Goal: Task Accomplishment & Management: Complete application form

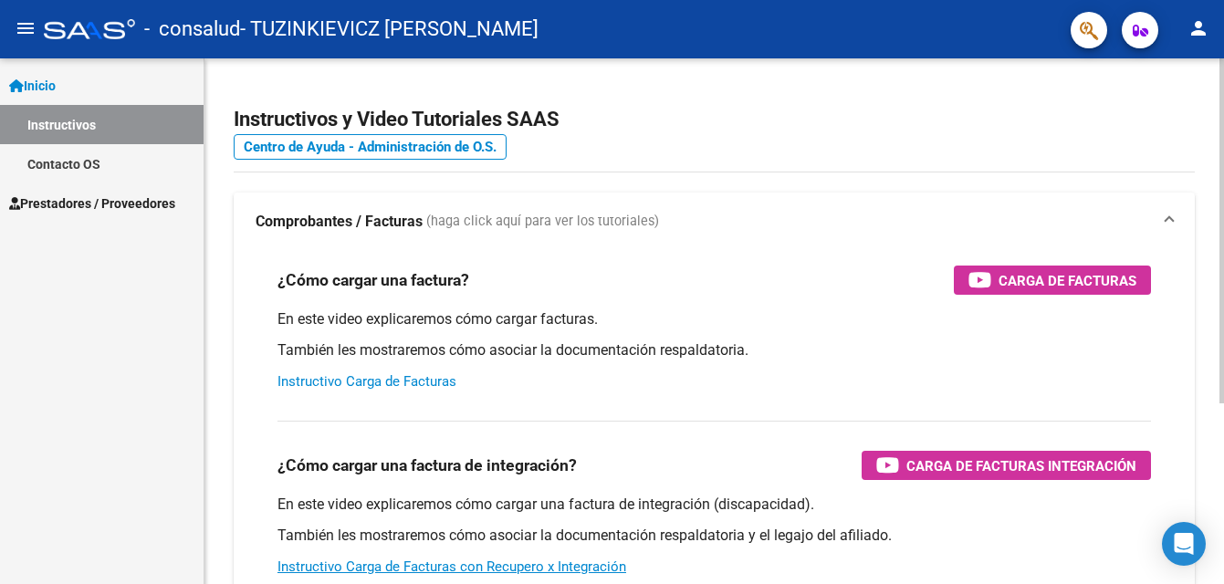
click at [347, 376] on link "Instructivo Carga de Facturas" at bounding box center [366, 381] width 179 height 16
click at [127, 200] on span "Prestadores / Proveedores" at bounding box center [92, 203] width 166 height 20
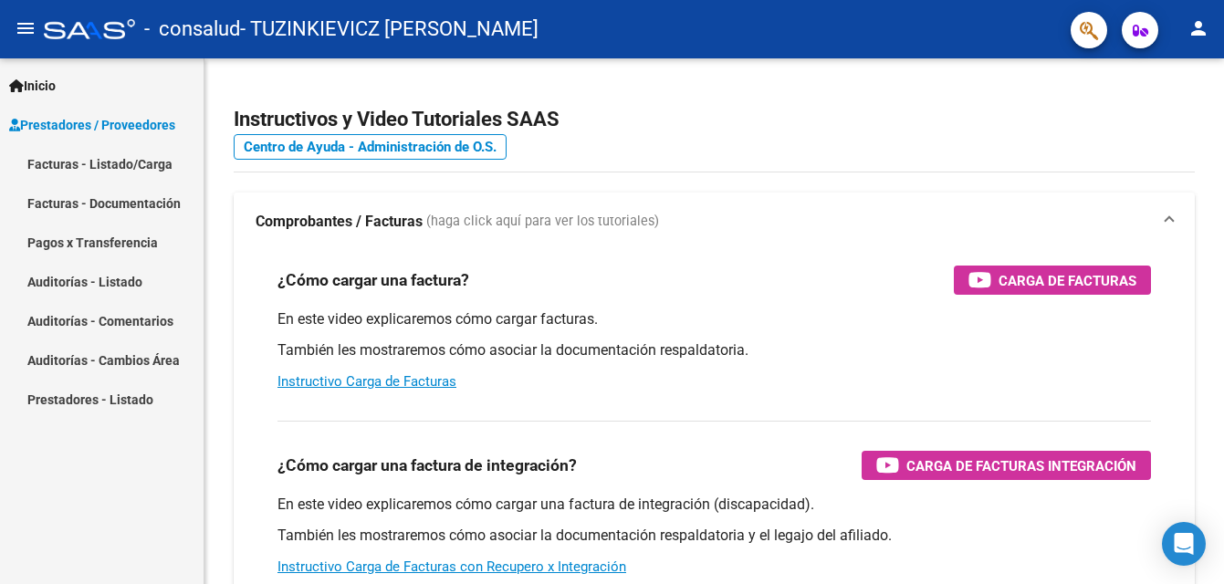
click at [127, 205] on link "Facturas - Documentación" at bounding box center [102, 202] width 204 height 39
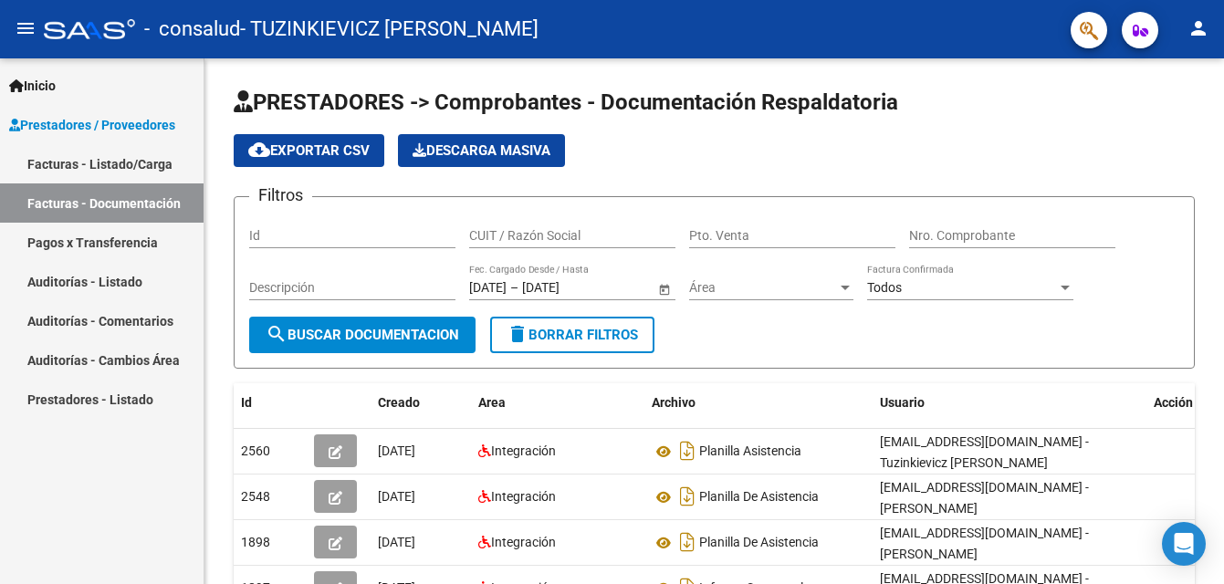
click at [110, 172] on link "Facturas - Listado/Carga" at bounding box center [102, 163] width 204 height 39
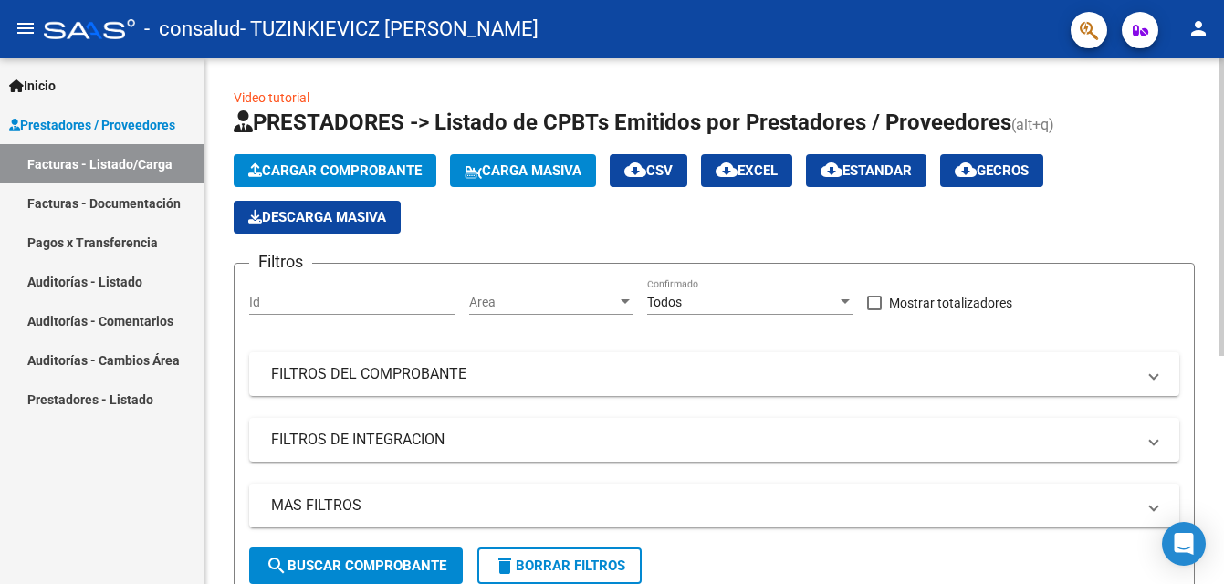
click at [350, 174] on span "Cargar Comprobante" at bounding box center [334, 170] width 173 height 16
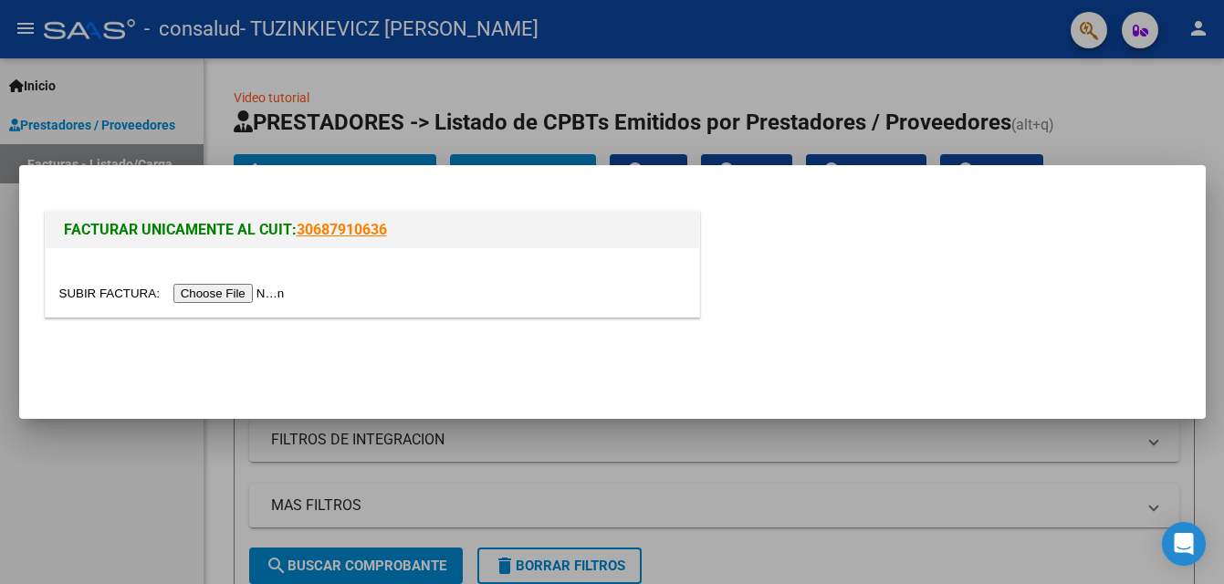
click at [240, 293] on input "file" at bounding box center [174, 293] width 231 height 19
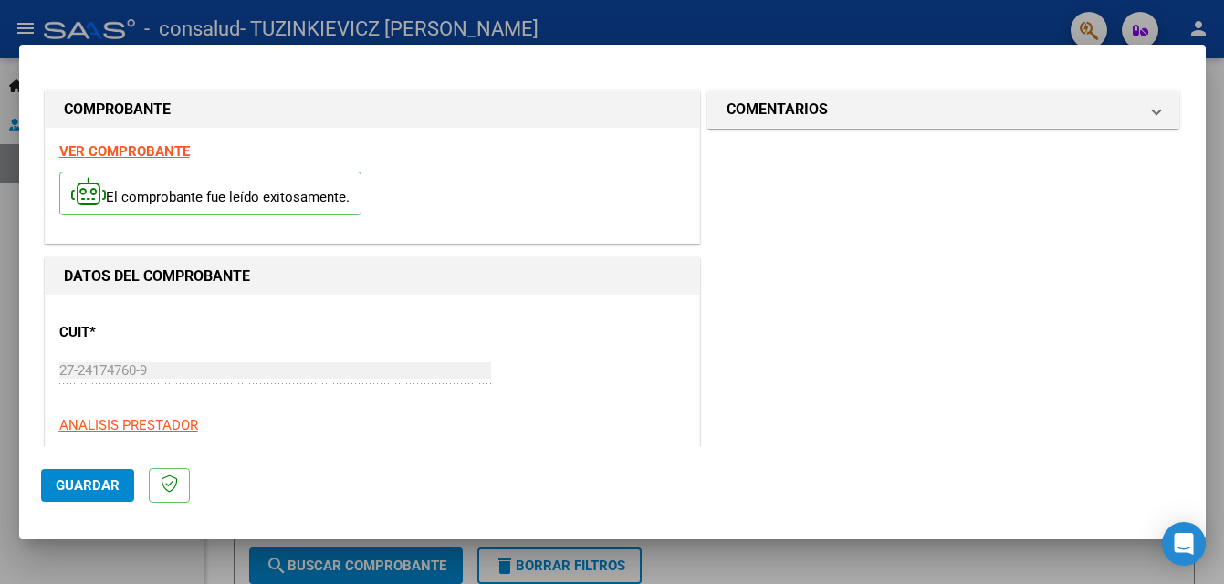
click at [150, 146] on strong "VER COMPROBANTE" at bounding box center [124, 151] width 130 height 16
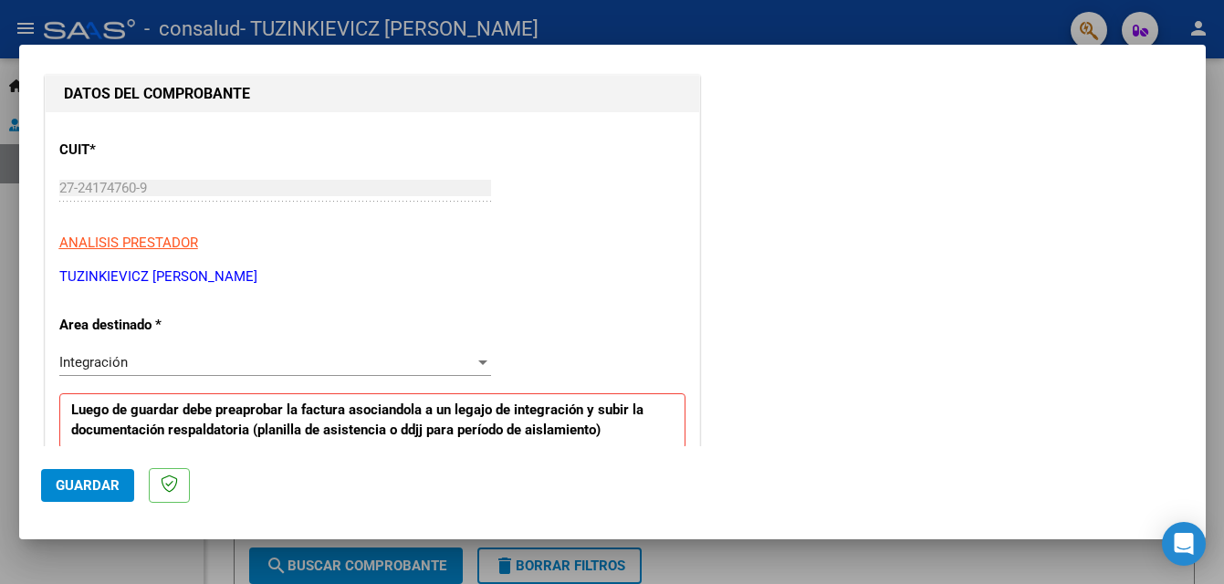
scroll to position [274, 0]
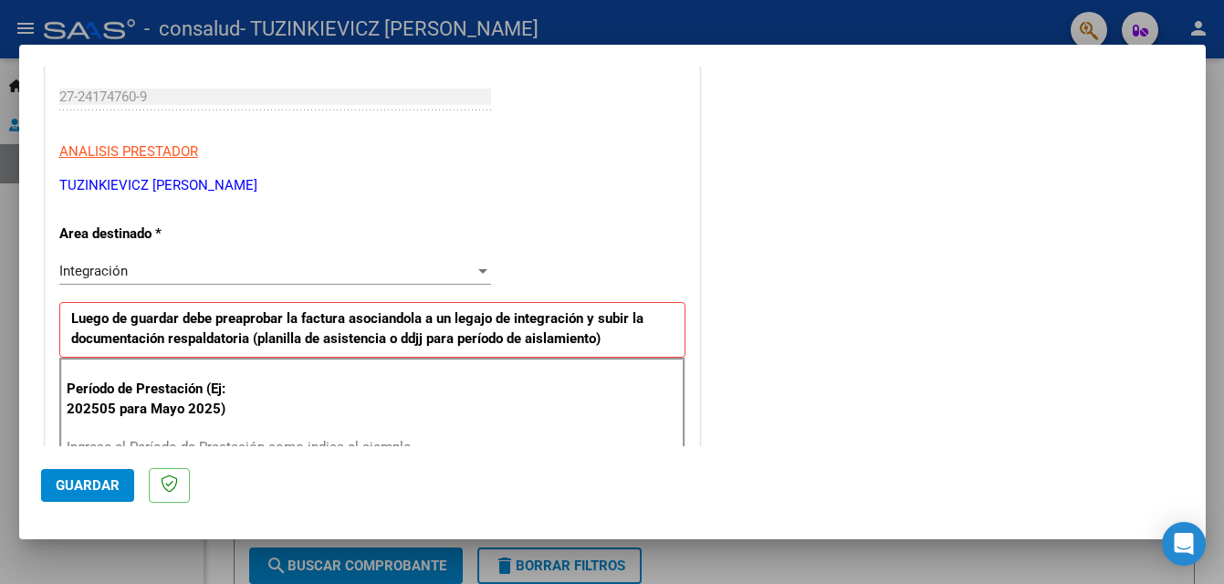
click at [478, 273] on div at bounding box center [482, 271] width 9 height 5
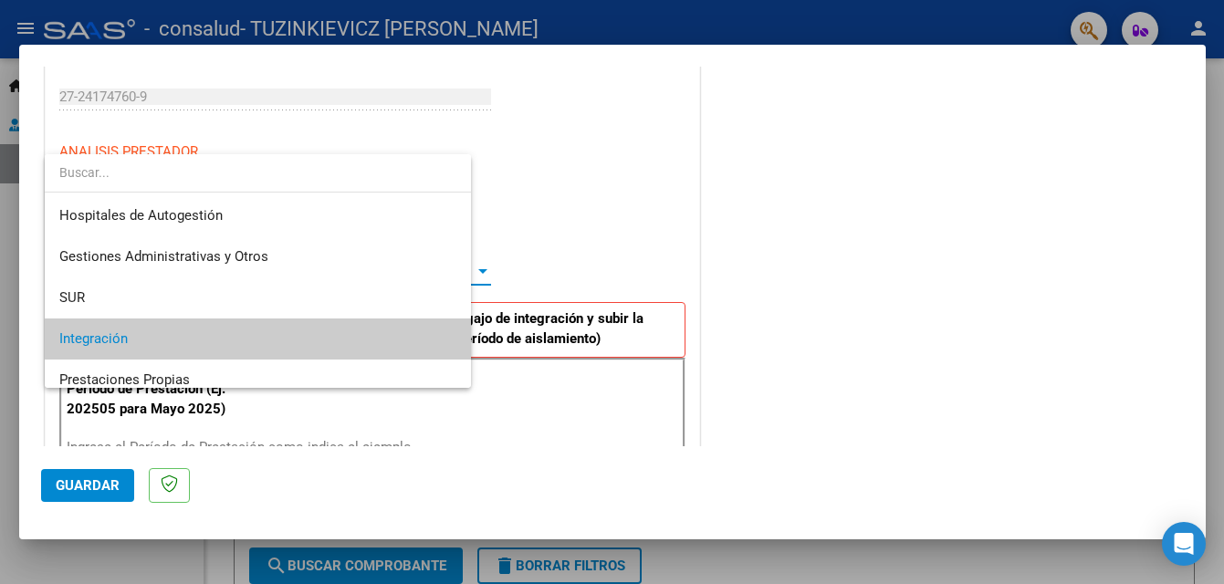
scroll to position [68, 0]
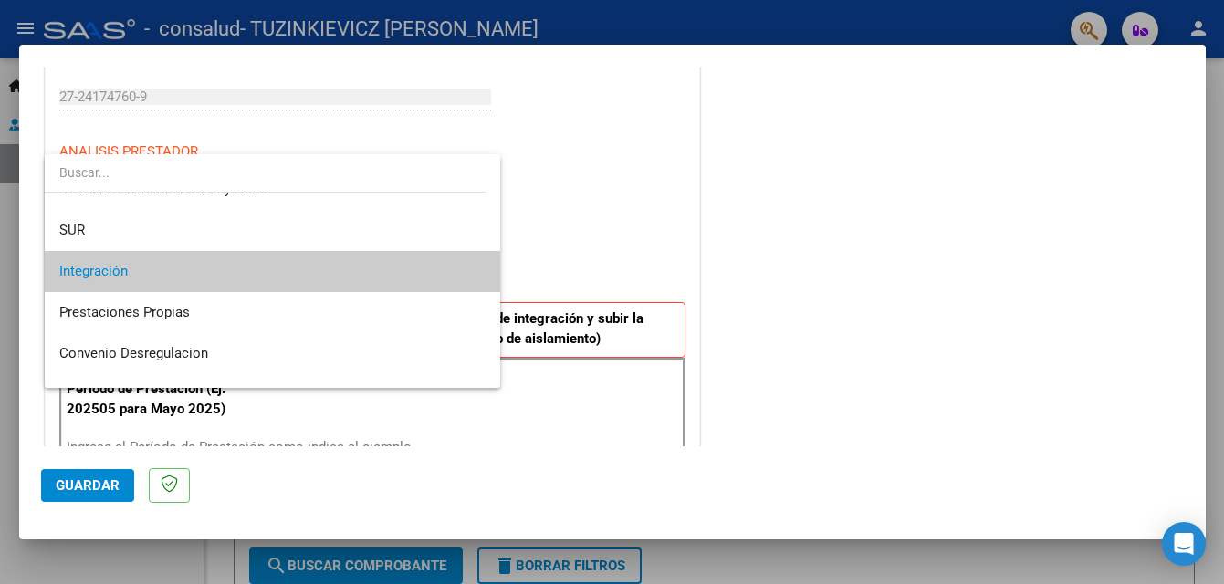
click at [404, 274] on span "Integración" at bounding box center [272, 271] width 426 height 41
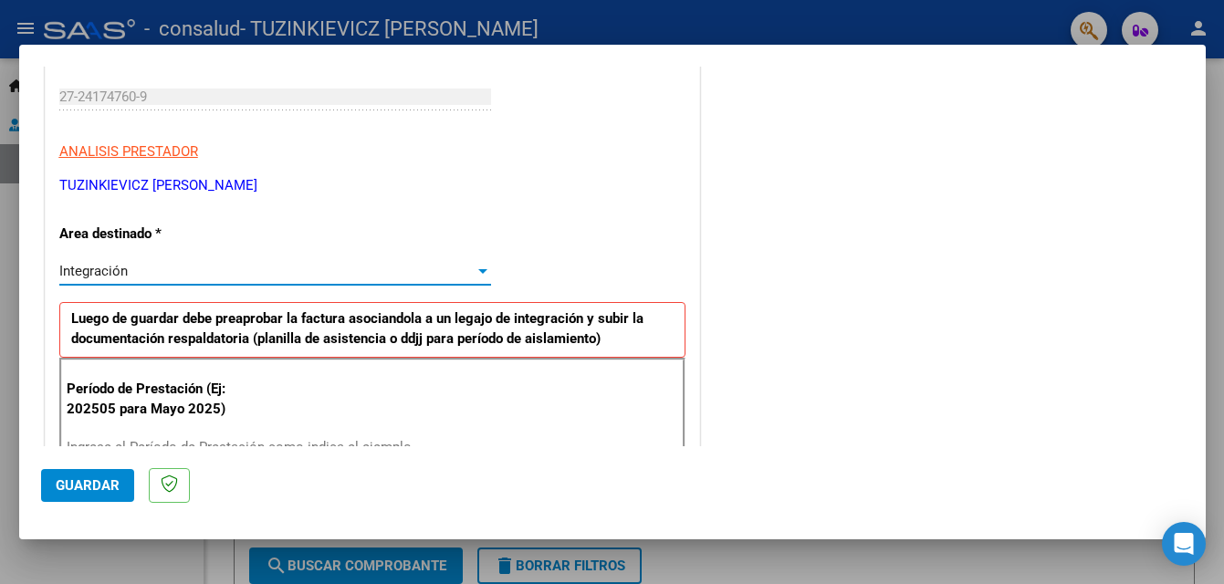
scroll to position [365, 0]
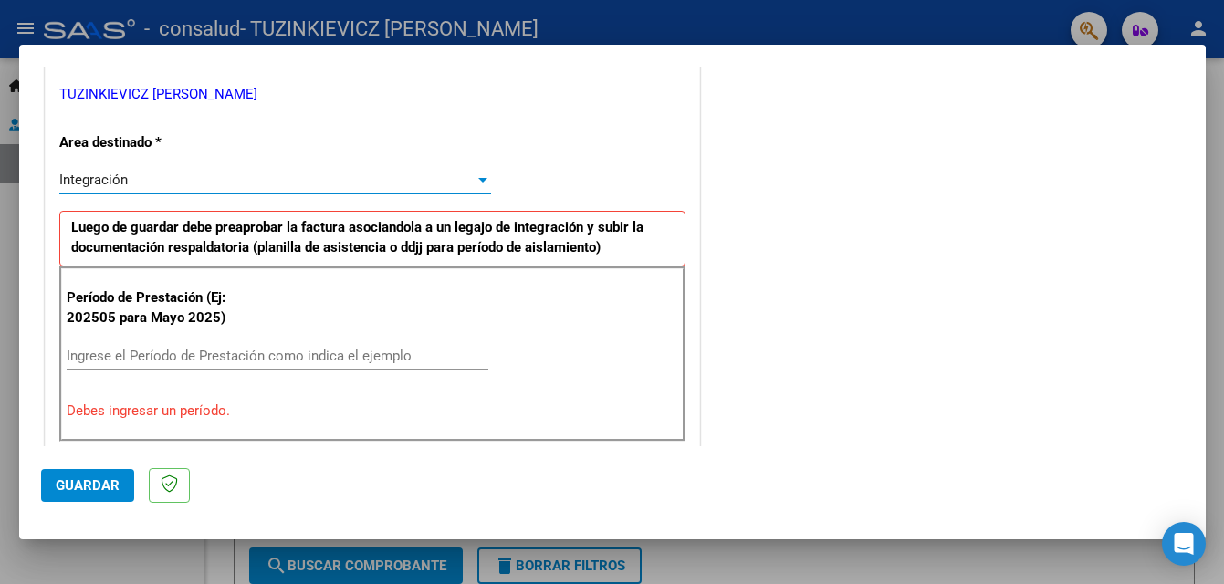
click at [78, 350] on input "Ingrese el Período de Prestación como indica el ejemplo" at bounding box center [278, 356] width 422 height 16
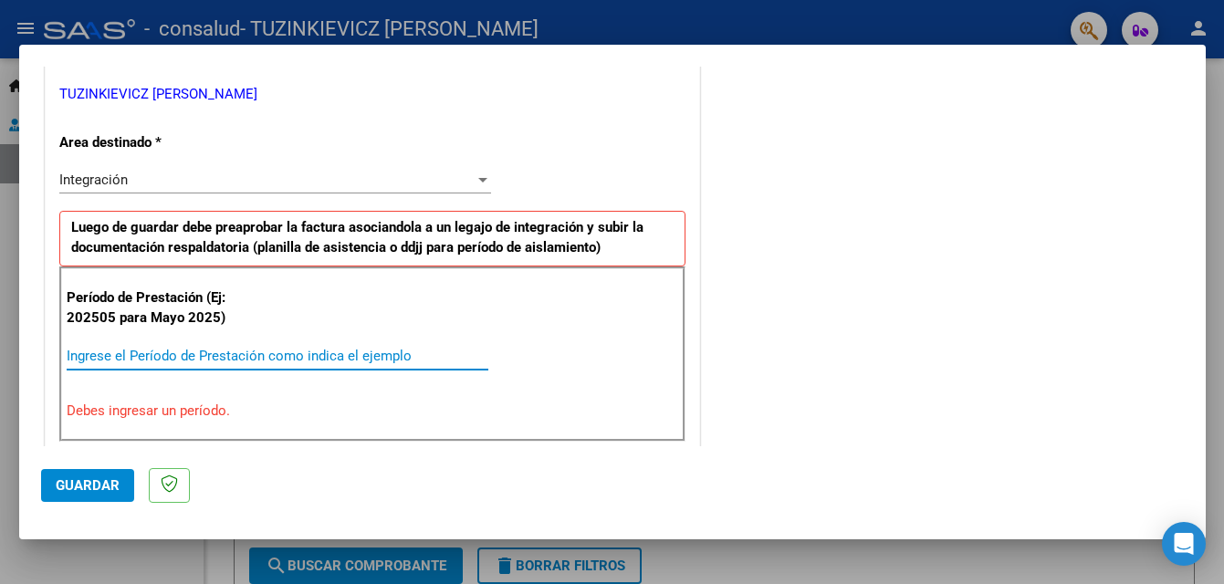
click at [86, 351] on input "Ingrese el Período de Prestación como indica el ejemplo" at bounding box center [278, 356] width 422 height 16
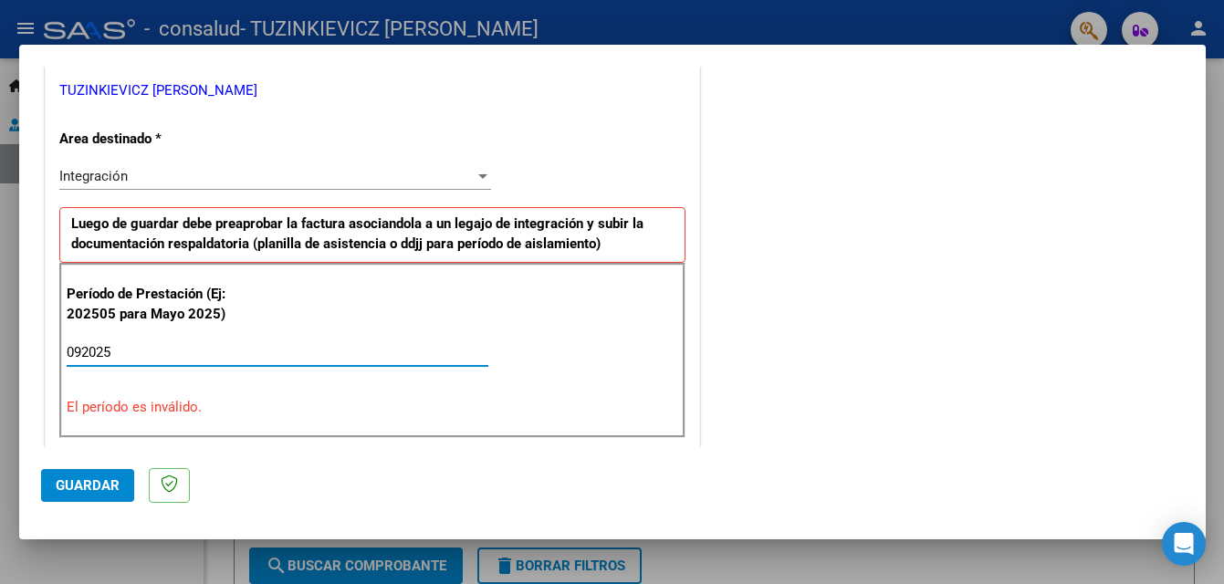
scroll to position [361, 0]
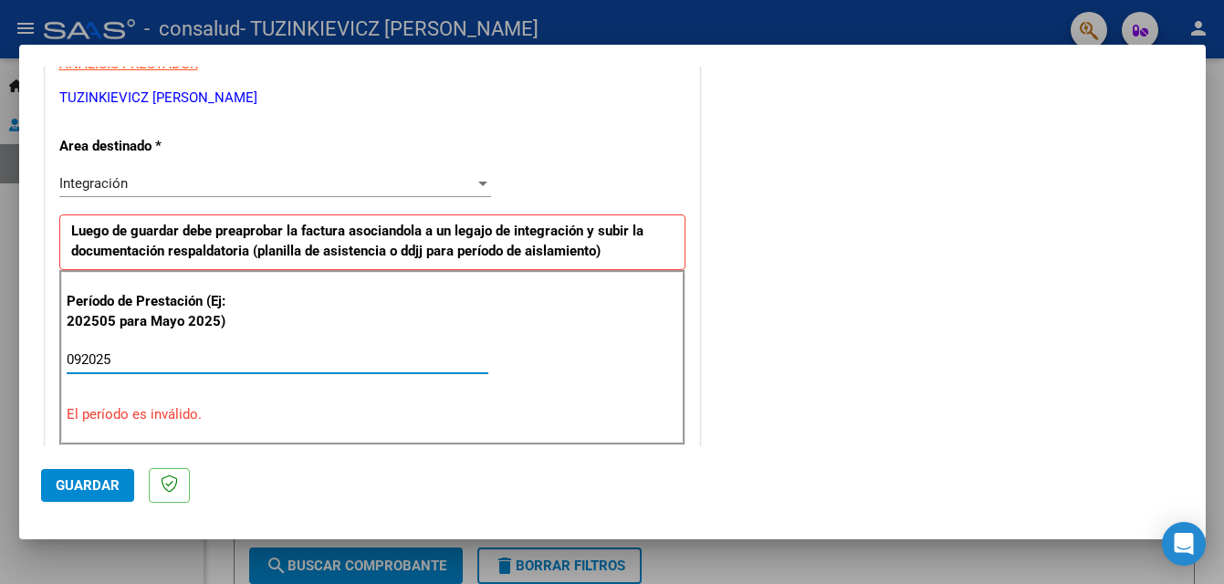
click at [131, 362] on input "092025" at bounding box center [278, 359] width 422 height 16
type input "0"
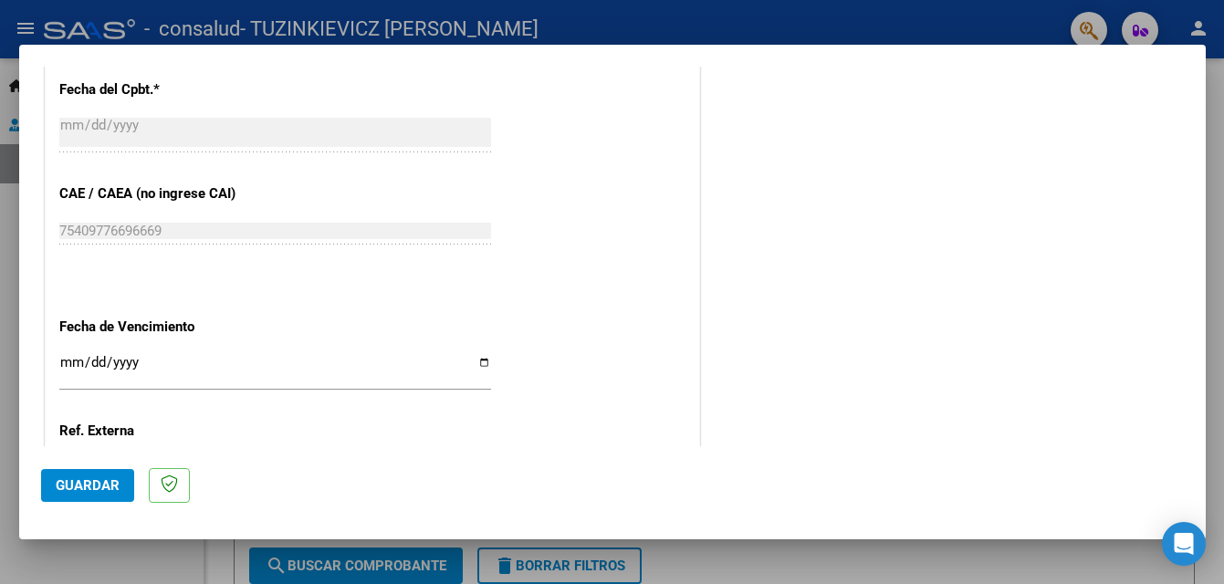
scroll to position [1091, 0]
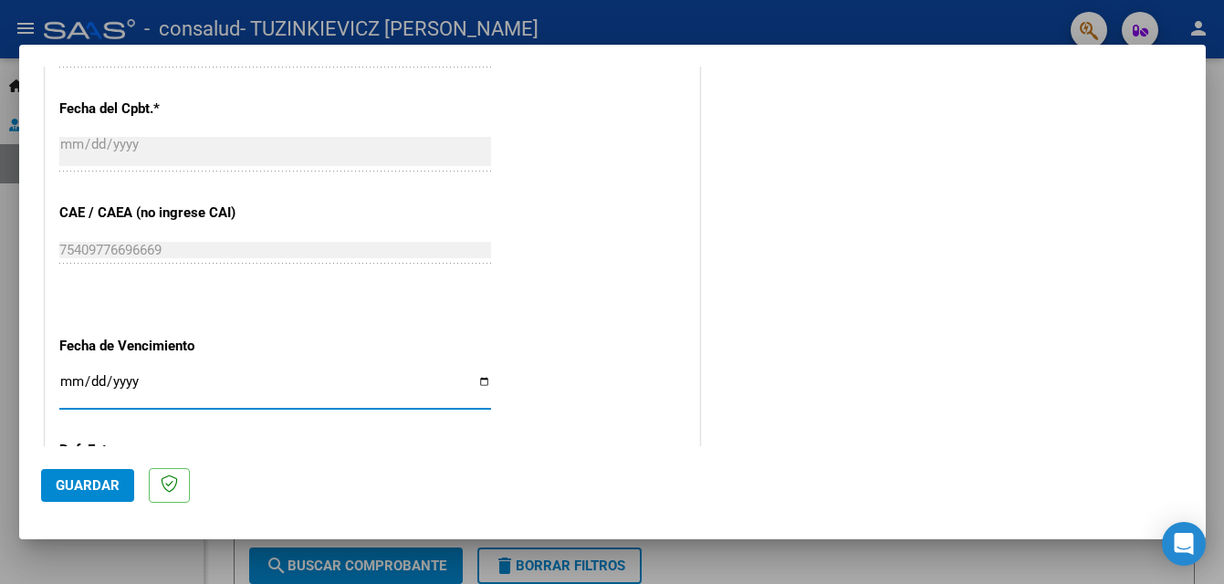
click at [73, 379] on input "Ingresar la fecha" at bounding box center [275, 388] width 432 height 29
click at [99, 382] on input "Ingresar la fecha" at bounding box center [275, 388] width 432 height 29
click at [99, 375] on input "Ingresar la fecha" at bounding box center [275, 388] width 432 height 29
click at [113, 385] on input "Ingresar la fecha" at bounding box center [275, 388] width 432 height 29
click at [146, 382] on input "Ingresar la fecha" at bounding box center [275, 388] width 432 height 29
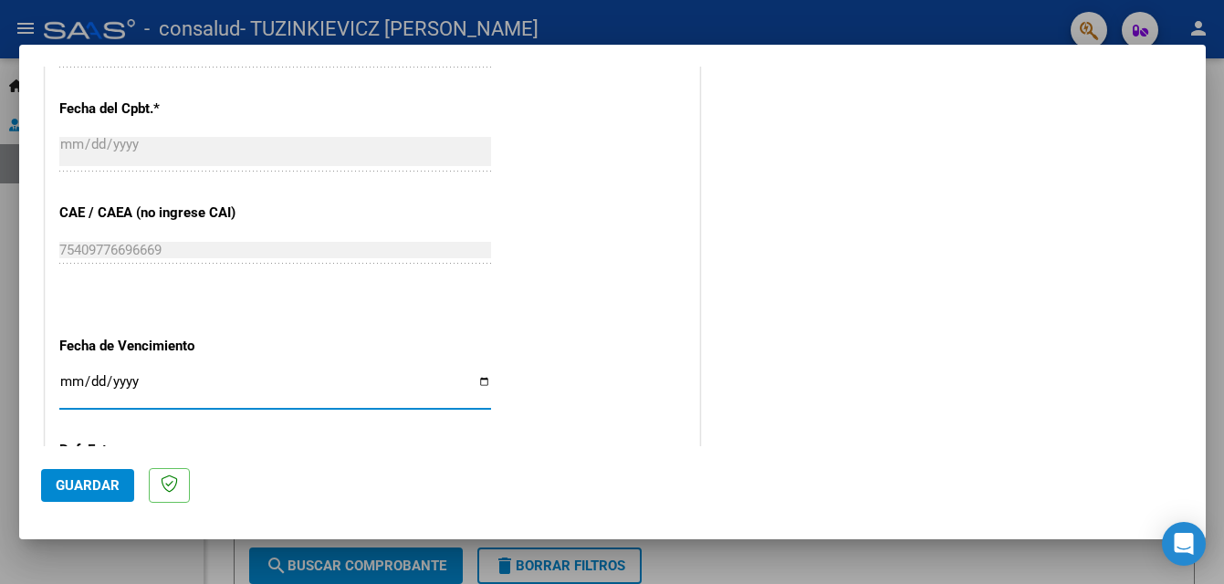
click at [98, 380] on input "Ingresar la fecha" at bounding box center [275, 388] width 432 height 29
click at [76, 378] on input "Ingresar la fecha" at bounding box center [275, 388] width 432 height 29
click at [68, 380] on input "Ingresar la fecha" at bounding box center [275, 388] width 432 height 29
click at [75, 381] on input "Ingresar la fecha" at bounding box center [275, 388] width 432 height 29
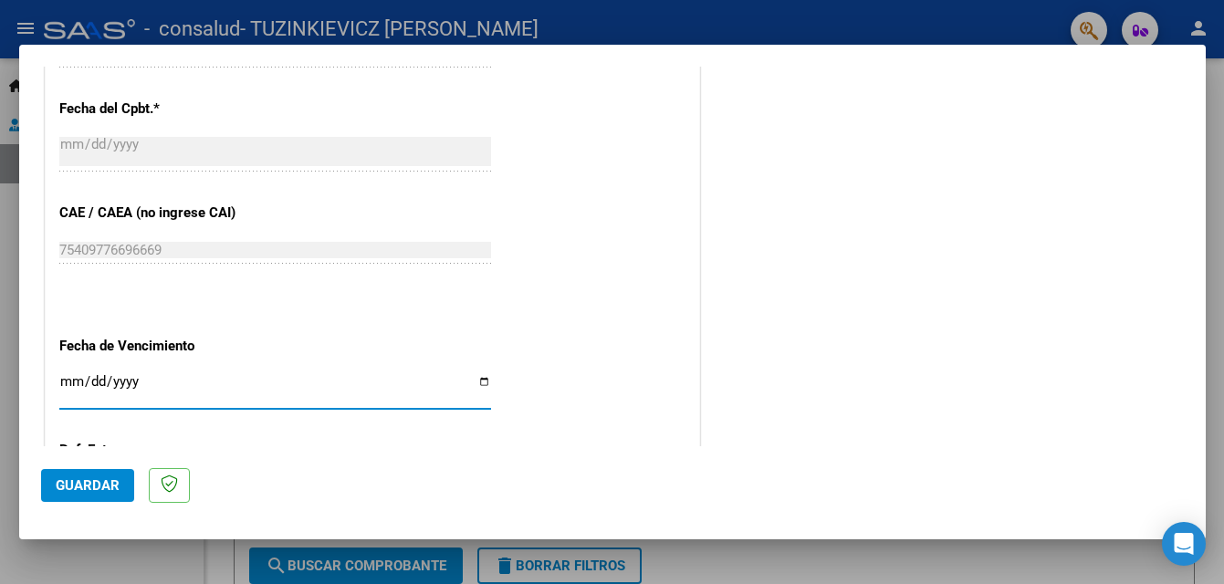
click at [134, 384] on input "Ingresar la fecha" at bounding box center [275, 388] width 432 height 29
type input "[DATE]"
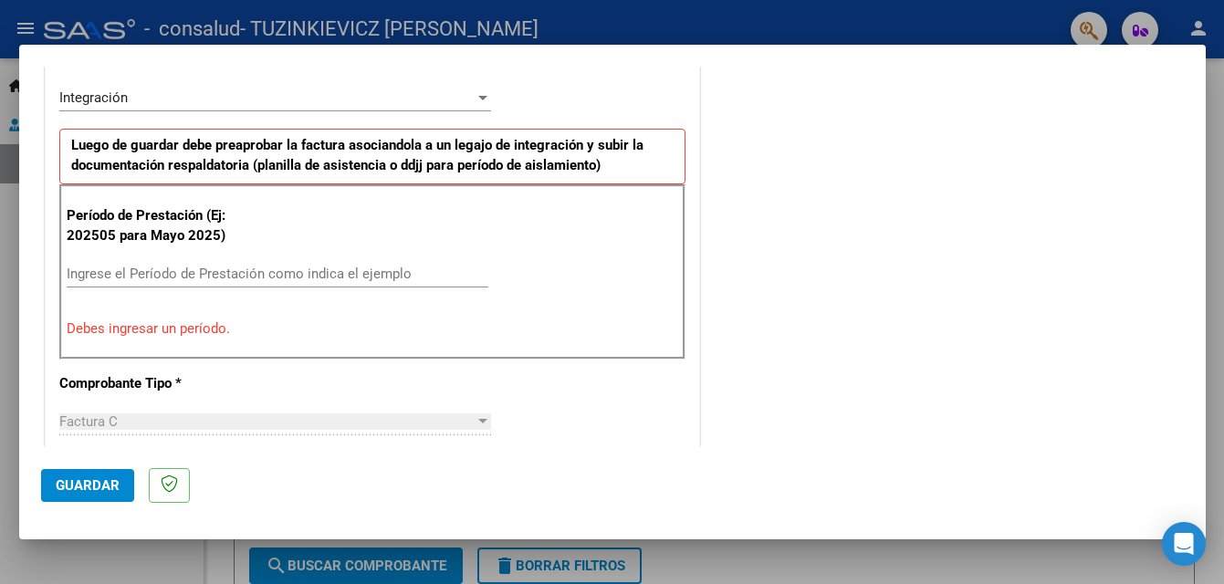
scroll to position [361, 0]
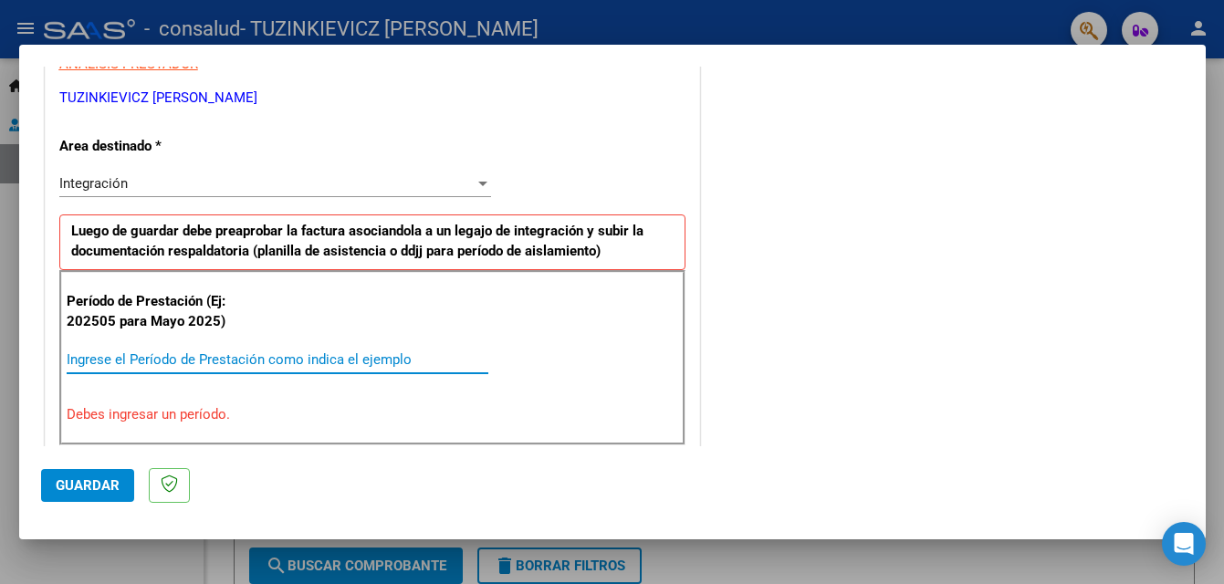
click at [72, 358] on input "Ingrese el Período de Prestación como indica el ejemplo" at bounding box center [278, 359] width 422 height 16
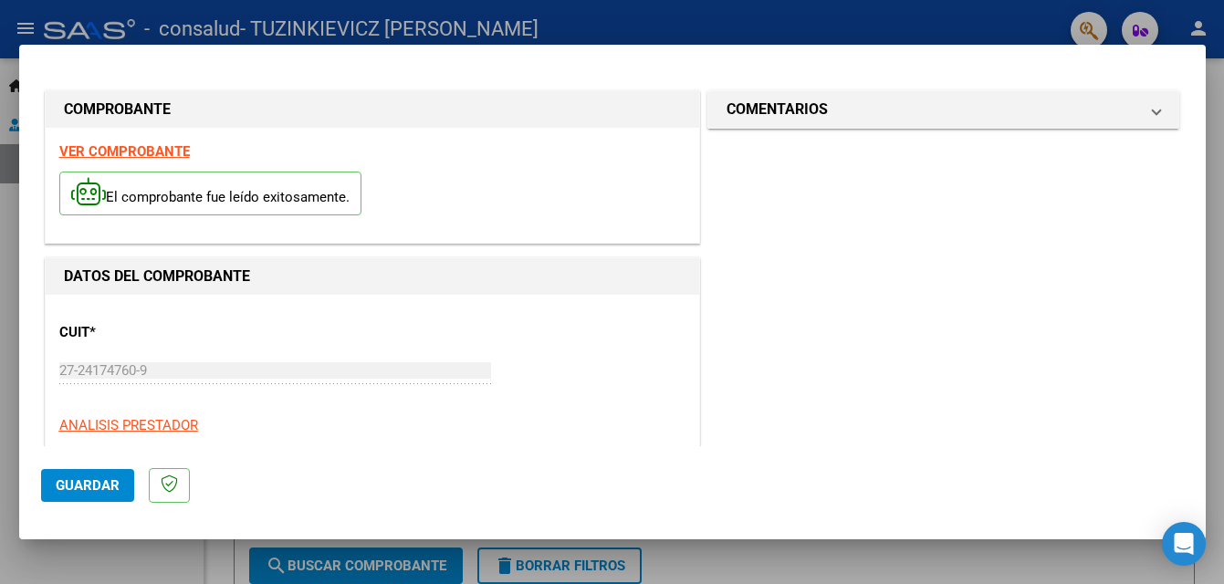
scroll to position [91, 0]
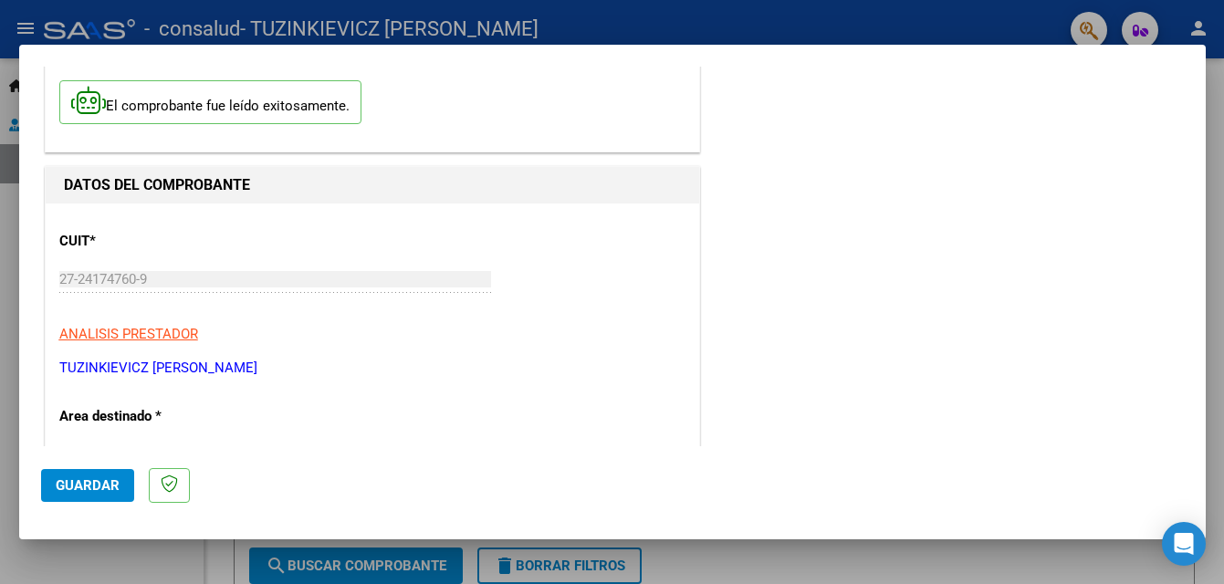
type input "202509"
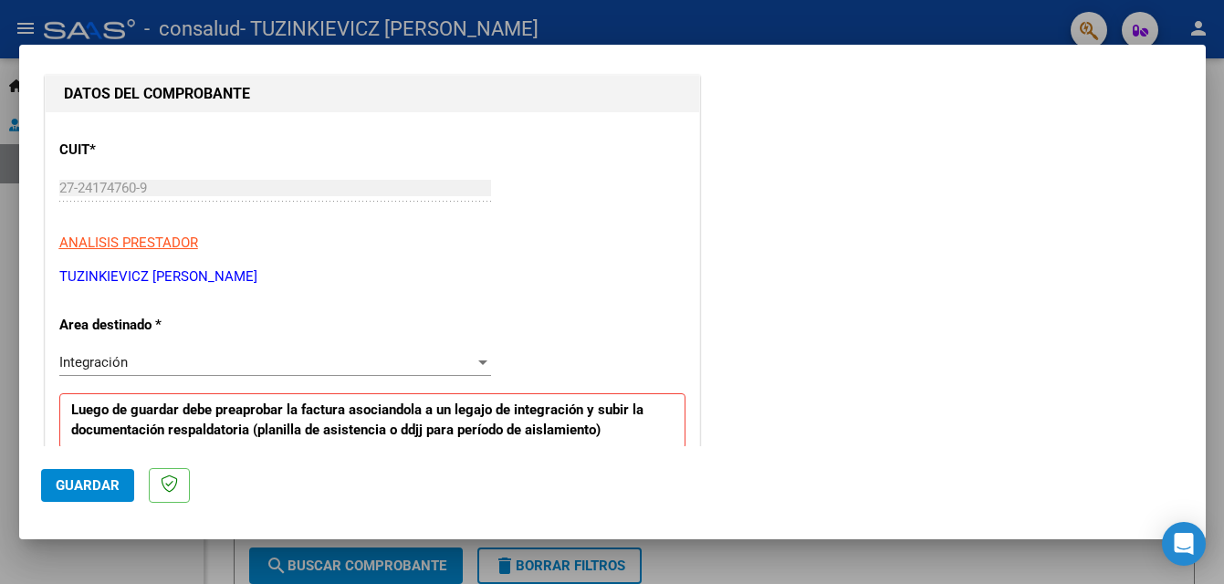
scroll to position [274, 0]
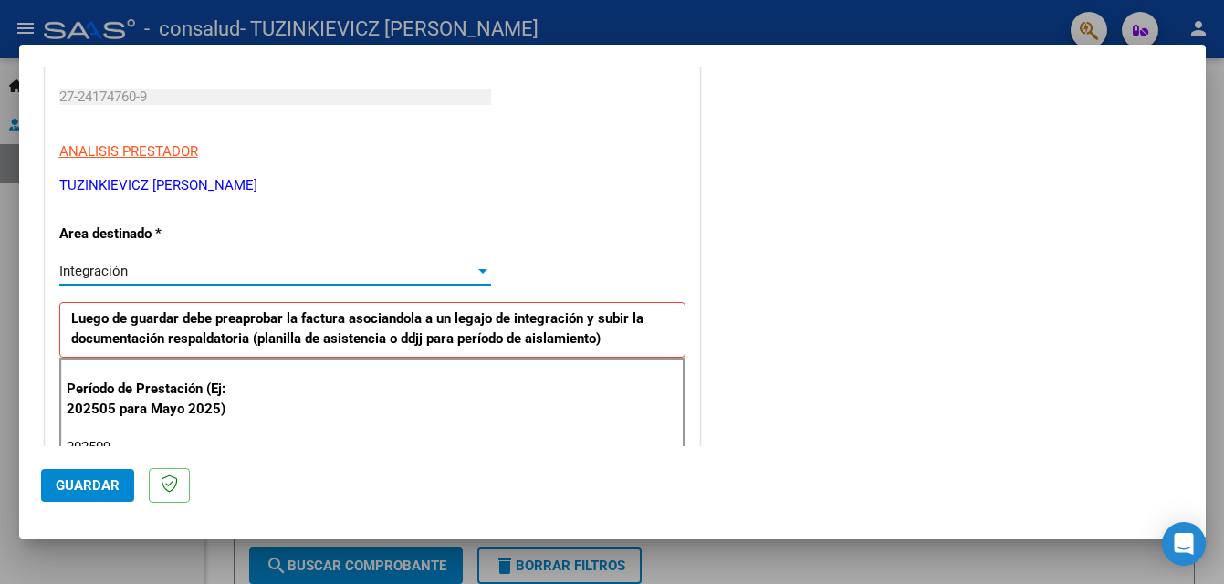
click at [475, 274] on div at bounding box center [483, 271] width 16 height 15
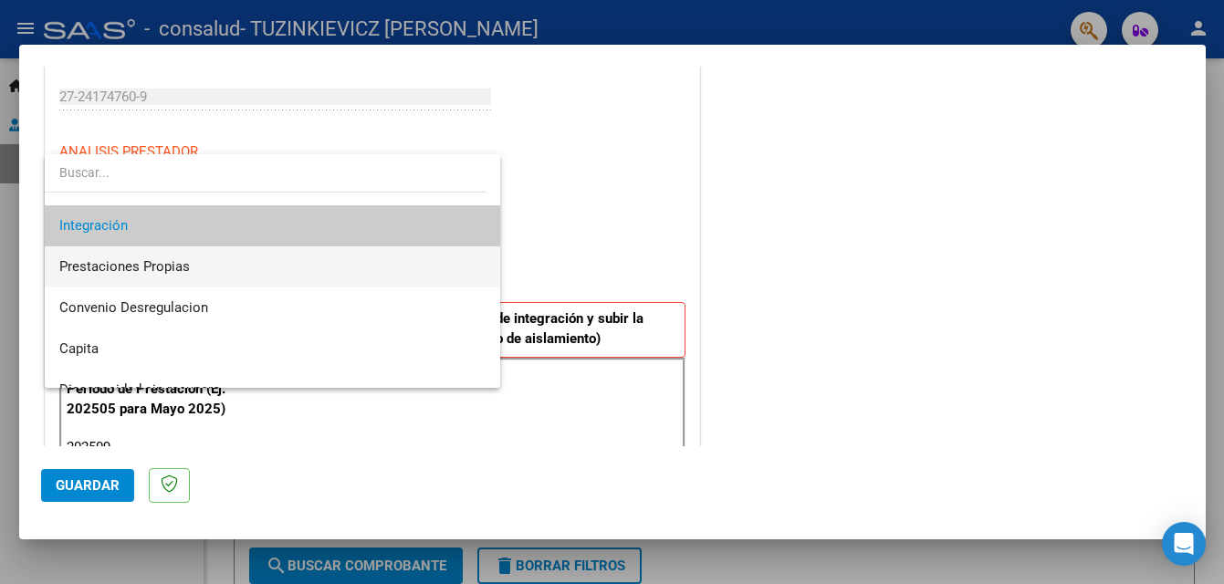
scroll to position [136, 0]
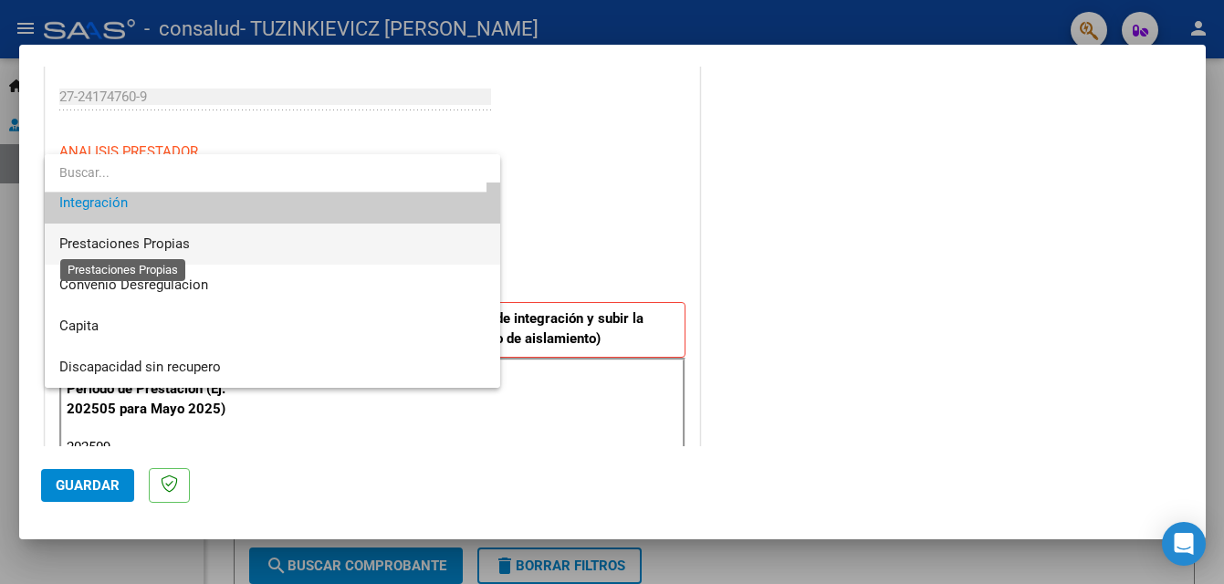
click at [177, 246] on span "Prestaciones Propias" at bounding box center [124, 243] width 130 height 16
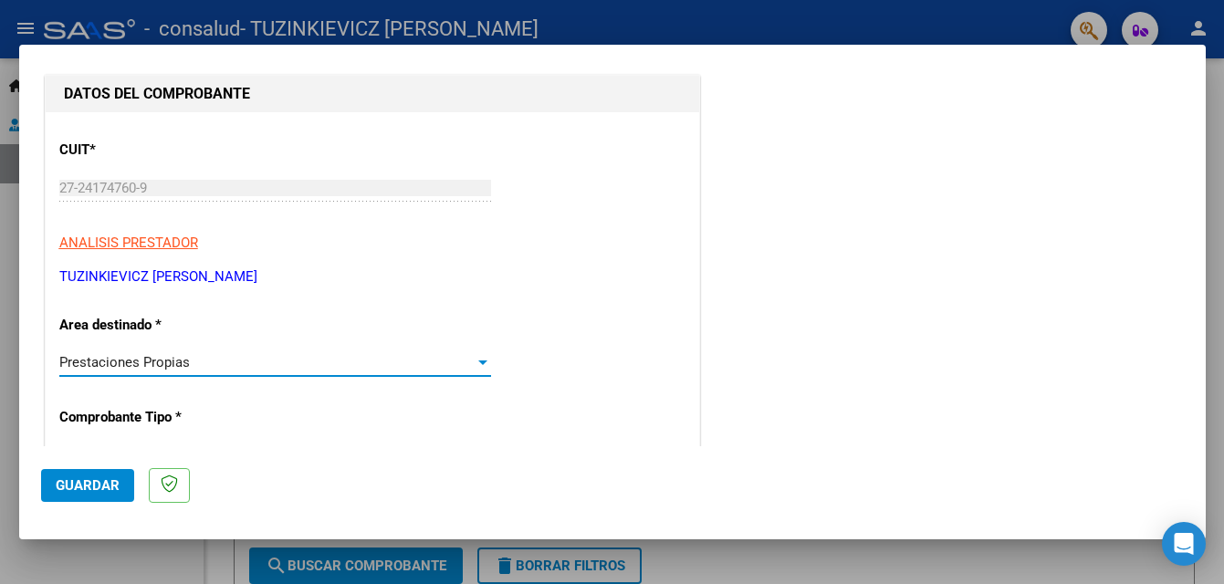
scroll to position [274, 0]
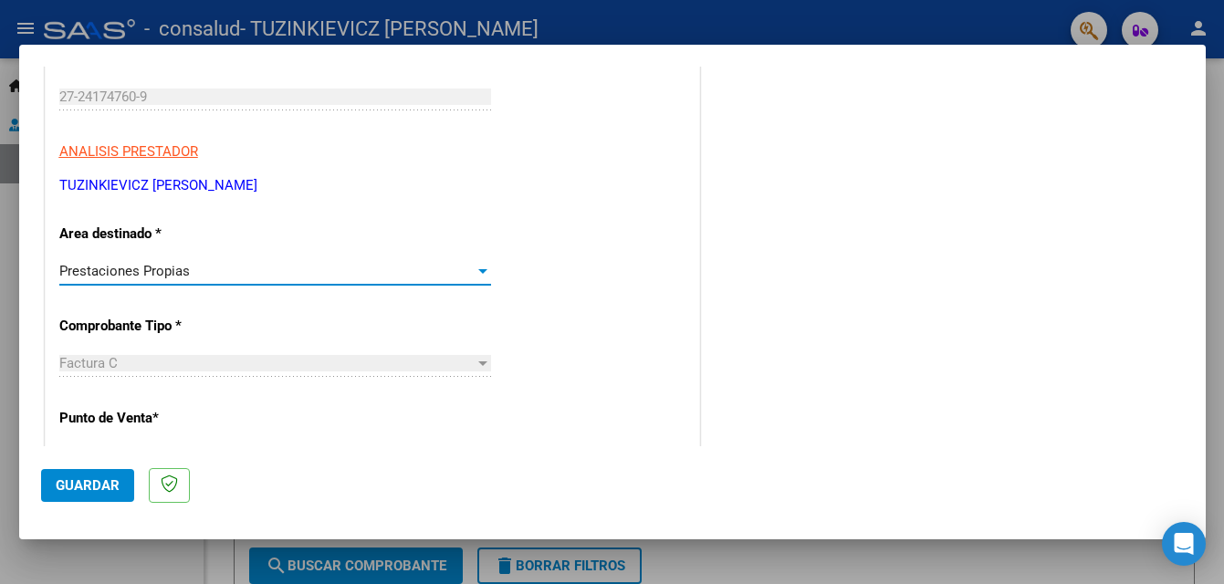
click at [478, 273] on div at bounding box center [482, 271] width 9 height 5
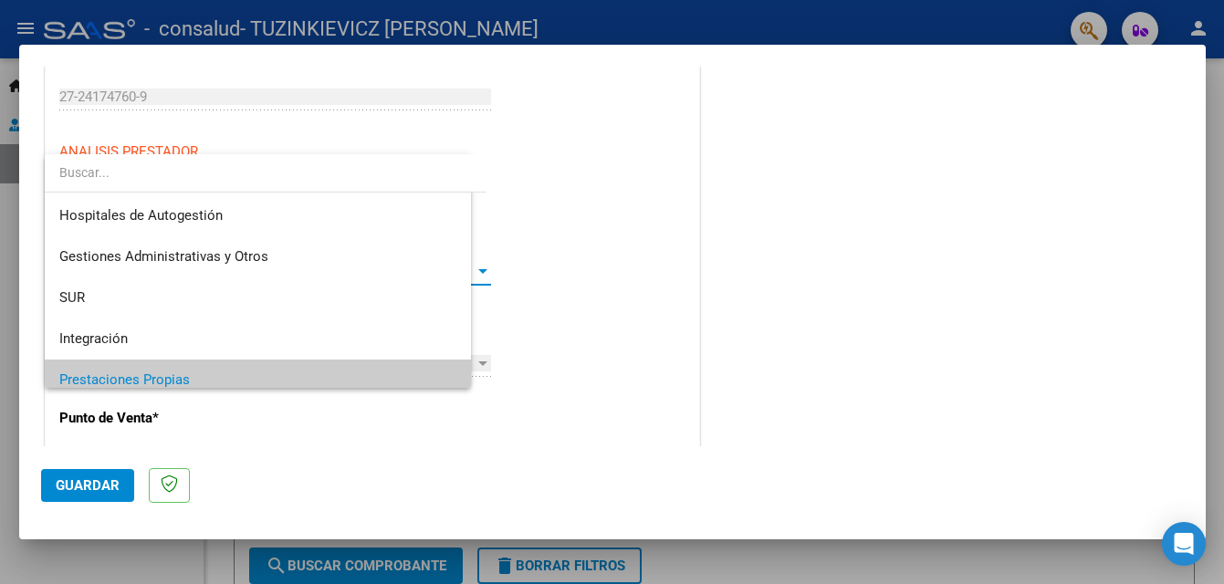
scroll to position [109, 0]
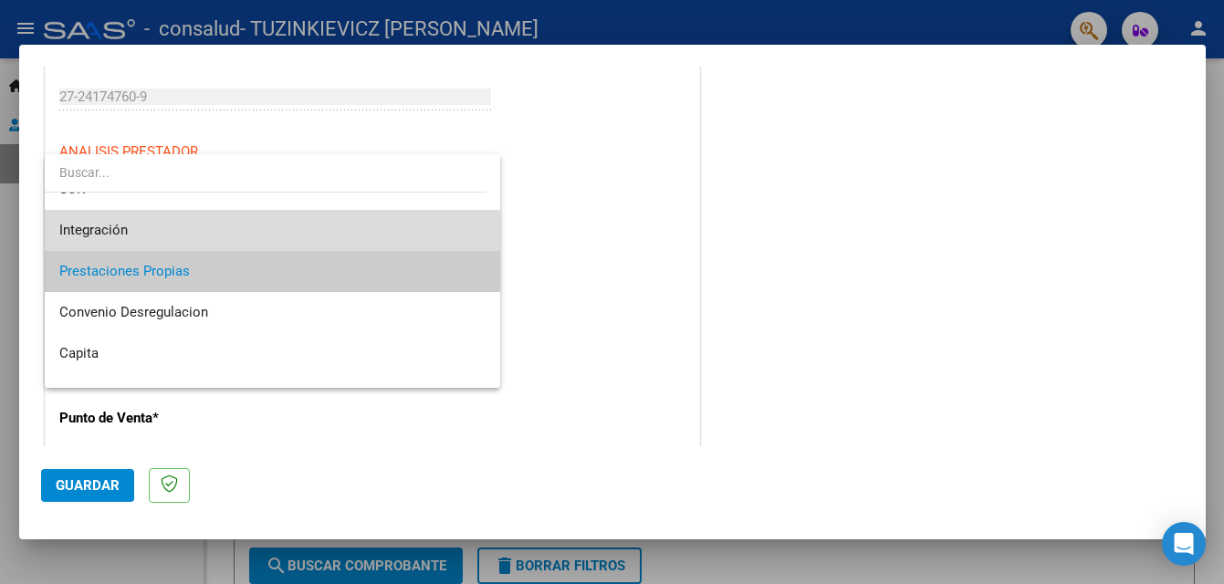
click at [291, 244] on span "Integración" at bounding box center [272, 230] width 426 height 41
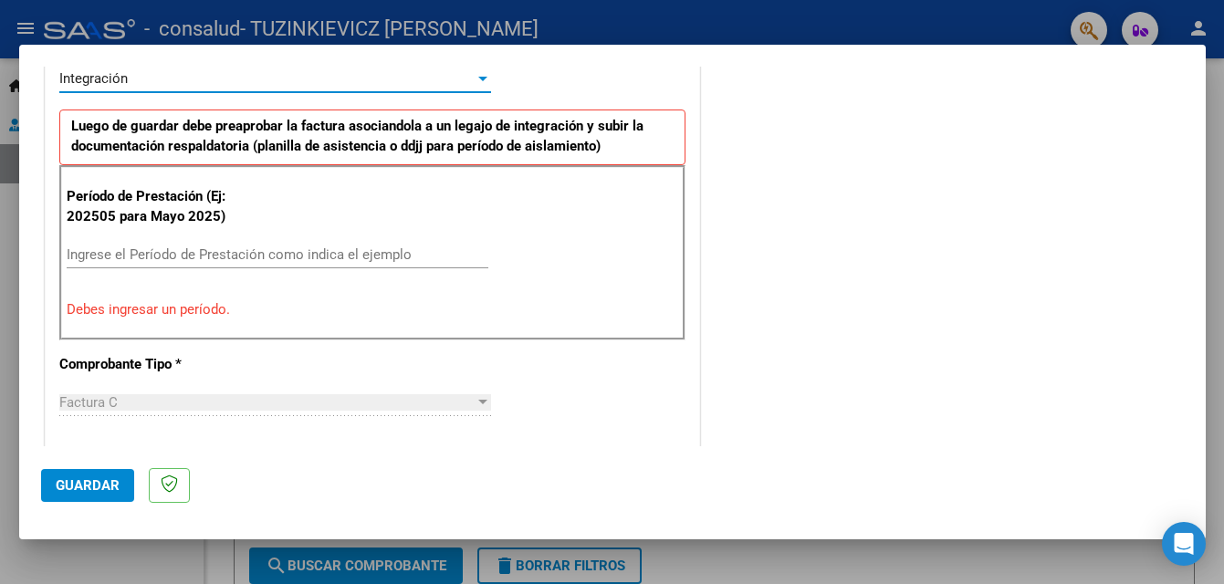
scroll to position [453, 0]
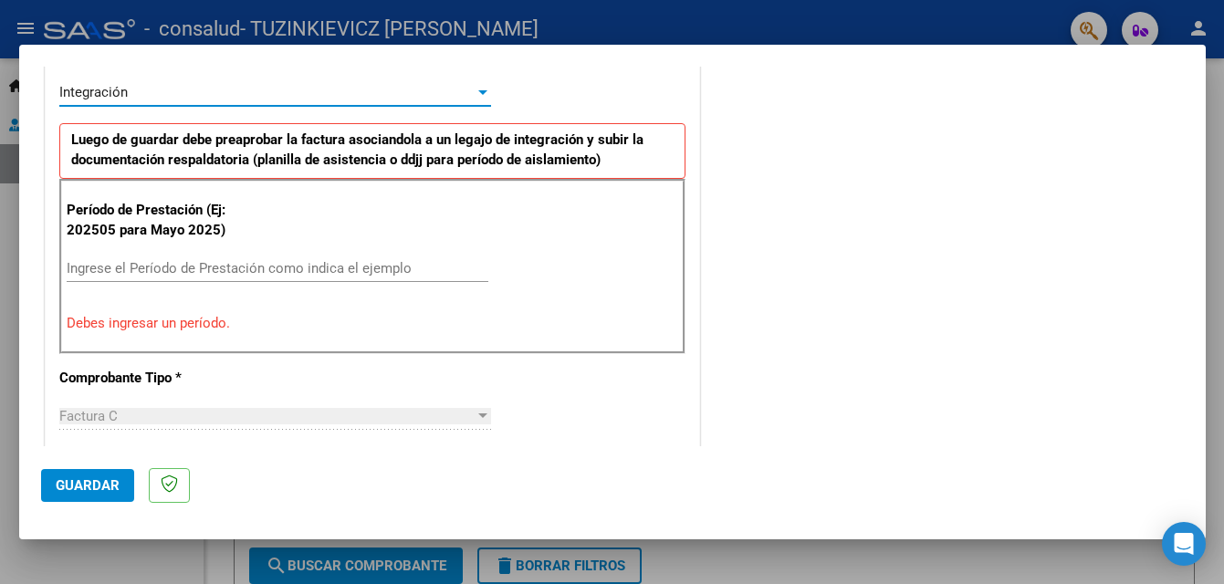
click at [156, 266] on input "Ingrese el Período de Prestación como indica el ejemplo" at bounding box center [278, 268] width 422 height 16
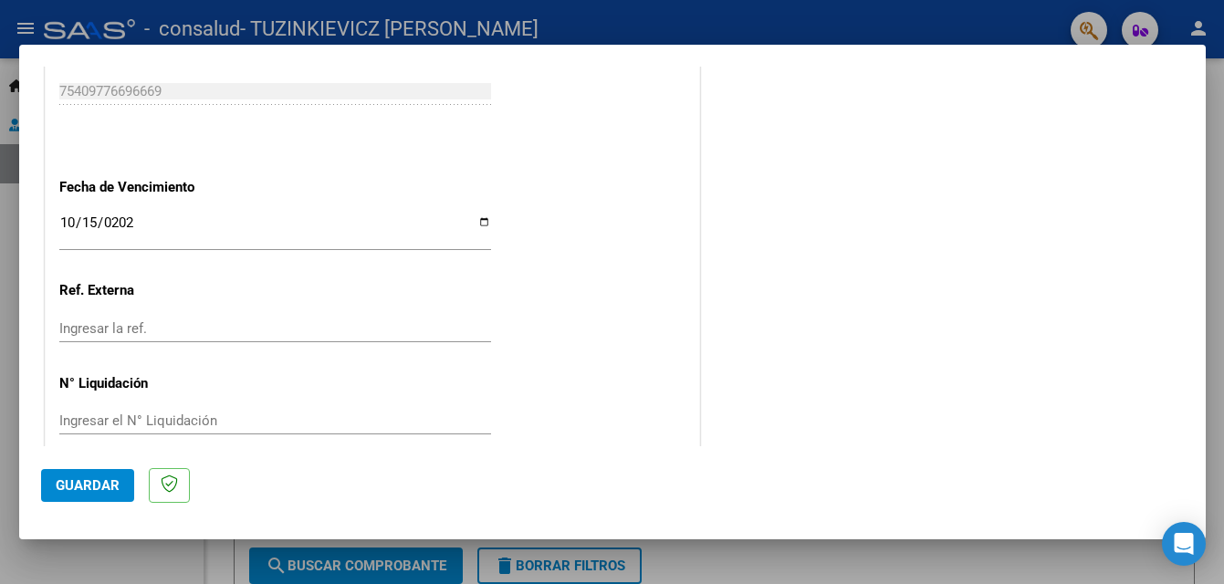
scroll to position [1226, 0]
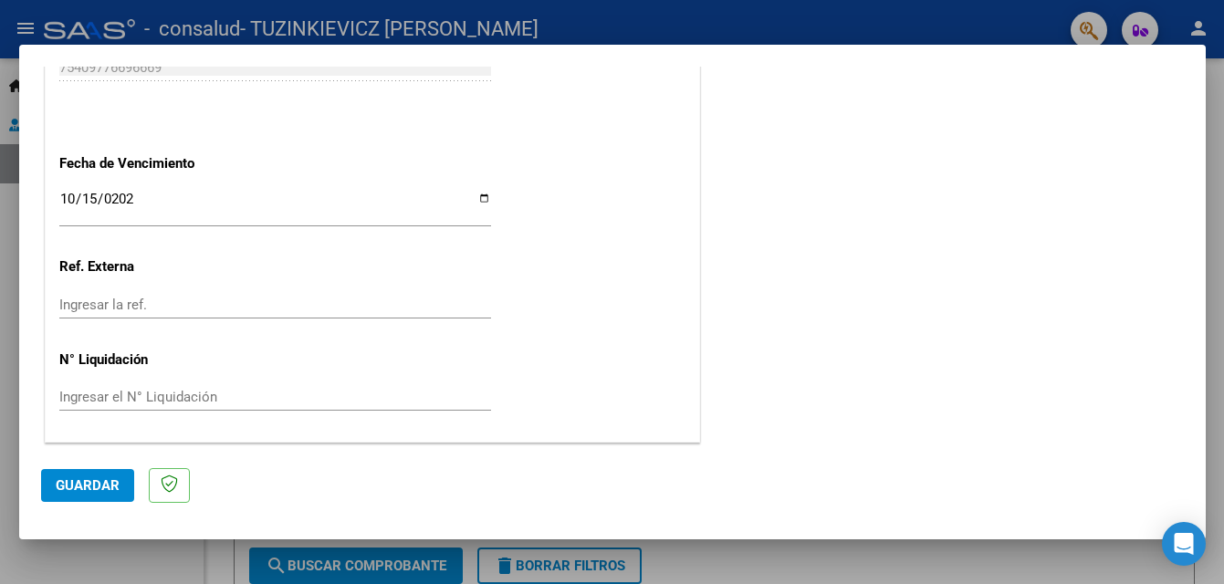
type input "202509"
click at [84, 487] on span "Guardar" at bounding box center [88, 485] width 64 height 16
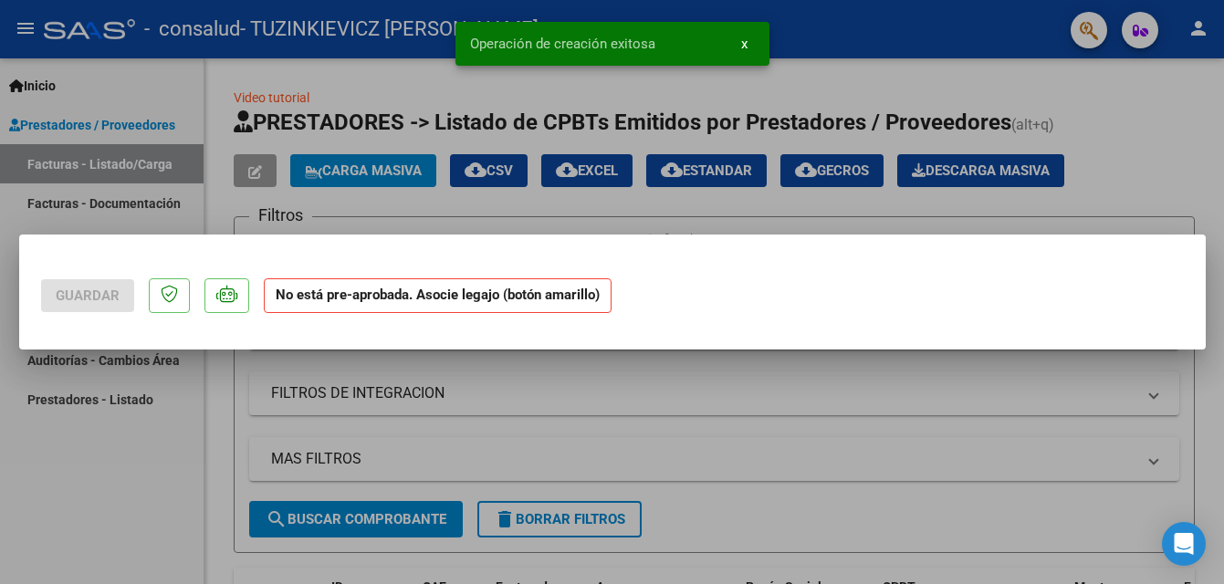
scroll to position [0, 0]
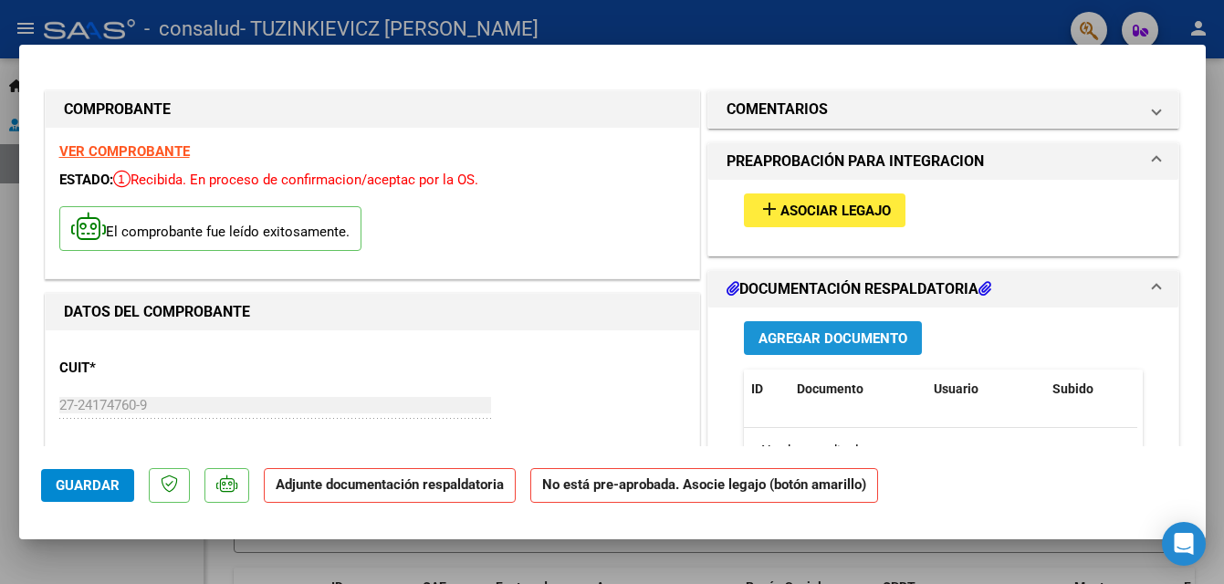
click at [818, 337] on span "Agregar Documento" at bounding box center [832, 338] width 149 height 16
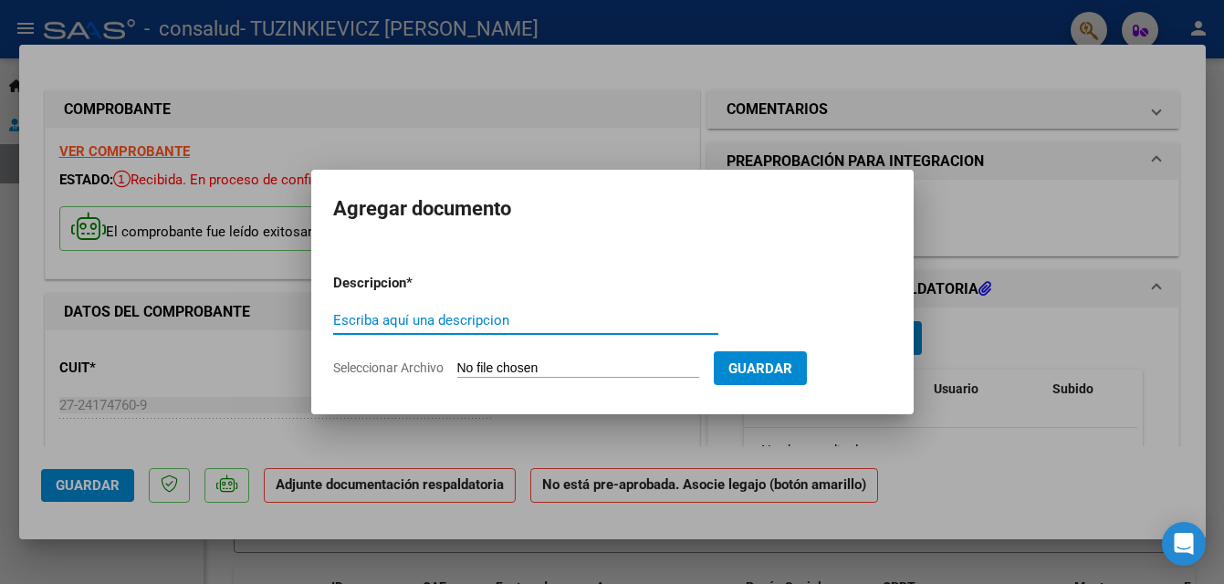
click at [365, 327] on input "Escriba aquí una descripcion" at bounding box center [525, 320] width 385 height 16
click at [344, 321] on input "Escriba aquí una descripcion" at bounding box center [525, 320] width 385 height 16
click at [1054, 316] on div at bounding box center [612, 292] width 1224 height 584
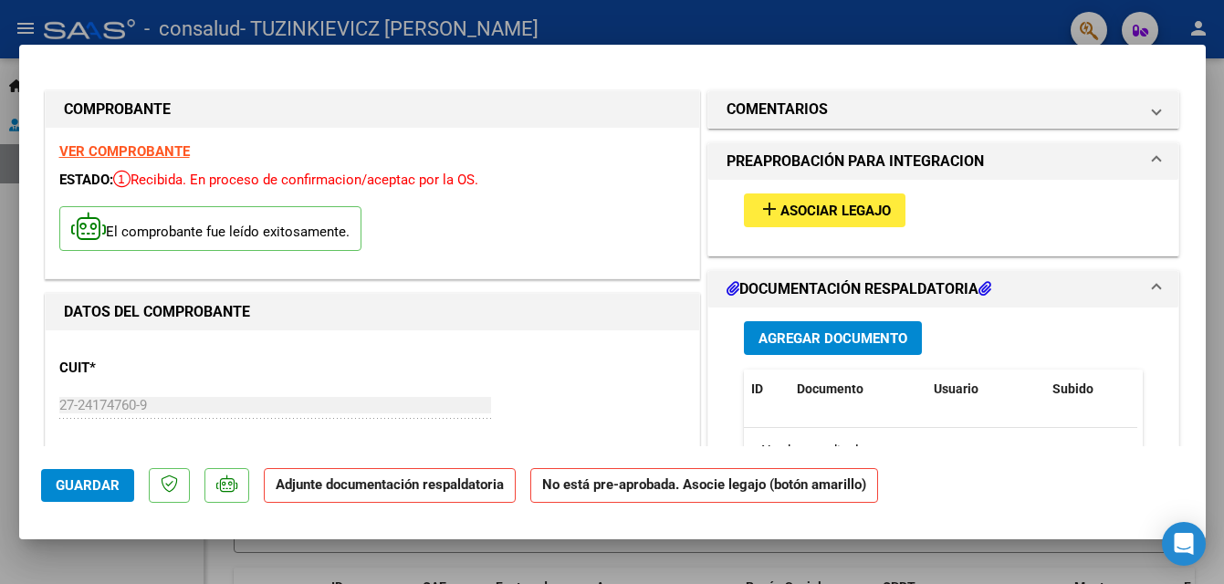
click at [812, 285] on h1 "DOCUMENTACIÓN RESPALDATORIA" at bounding box center [858, 289] width 265 height 22
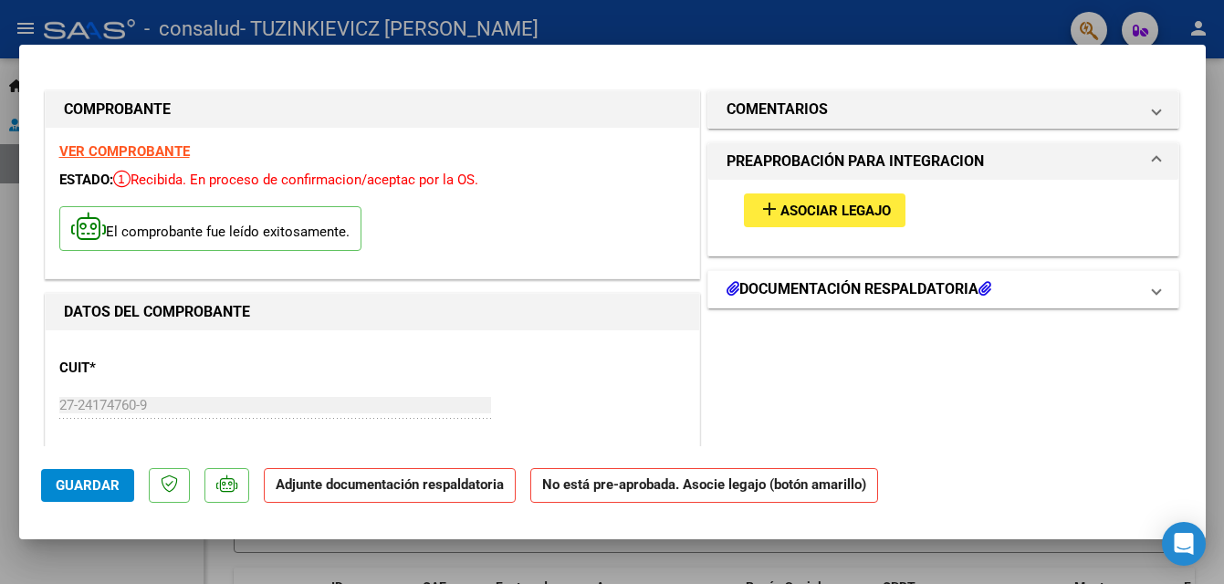
click at [782, 287] on h1 "DOCUMENTACIÓN RESPALDATORIA" at bounding box center [858, 289] width 265 height 22
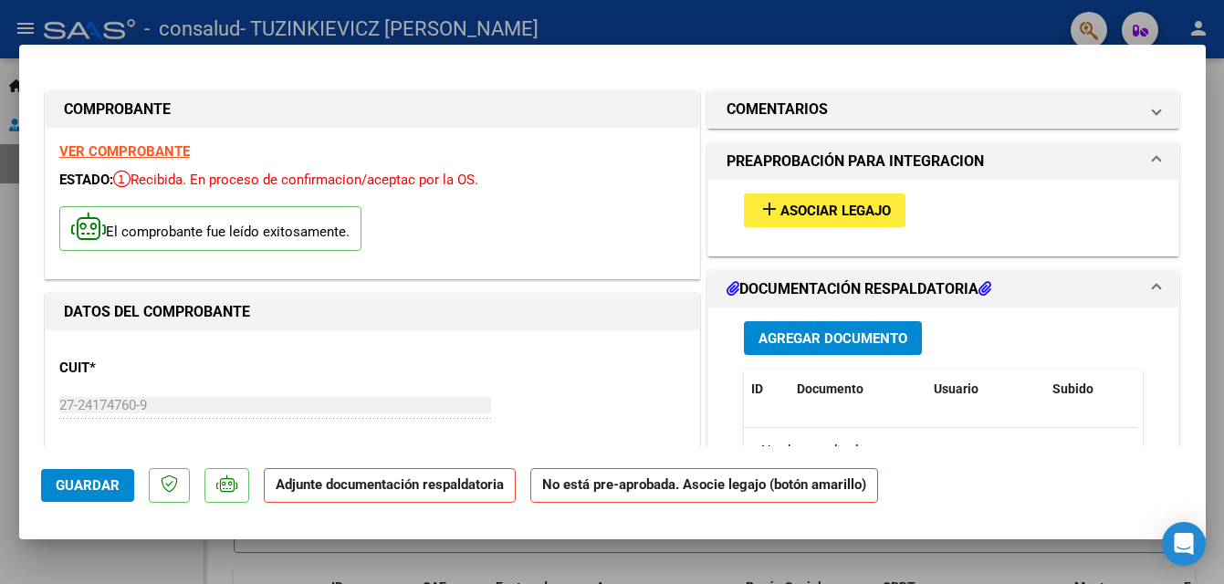
click at [795, 345] on span "Agregar Documento" at bounding box center [832, 338] width 149 height 16
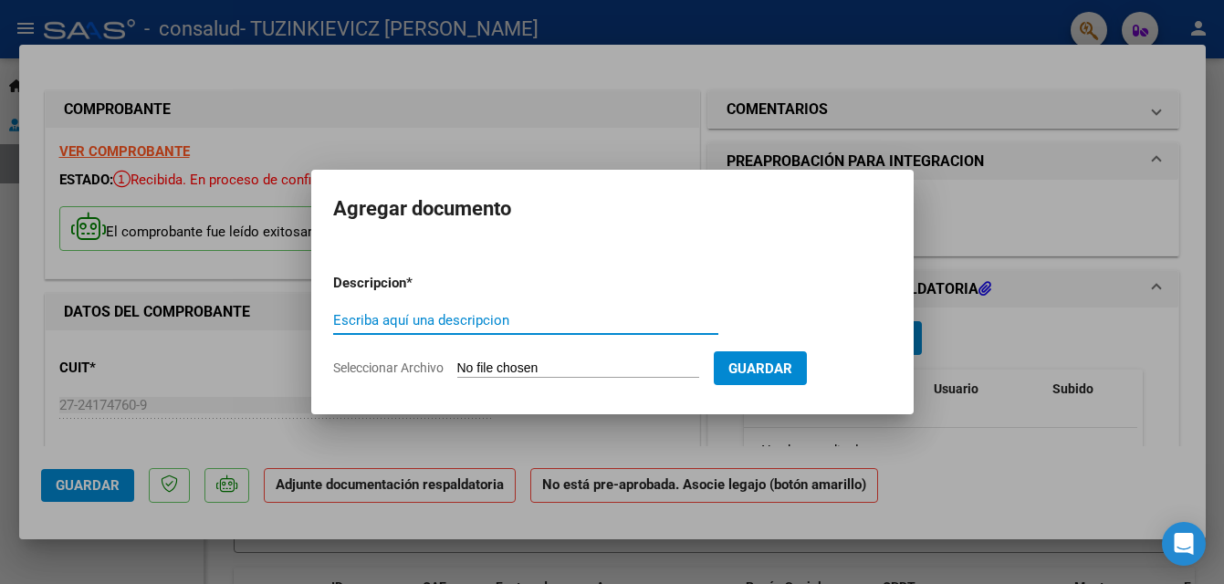
click at [341, 319] on input "Escriba aquí una descripcion" at bounding box center [525, 320] width 385 height 16
type input "planilla asistencia"
click at [402, 373] on span "Seleccionar Archivo" at bounding box center [388, 367] width 110 height 15
click at [457, 373] on input "Seleccionar Archivo" at bounding box center [578, 368] width 242 height 17
type input "C:\fakepath\PLANILLA PSICOPEDAGOGIA .jpeg"
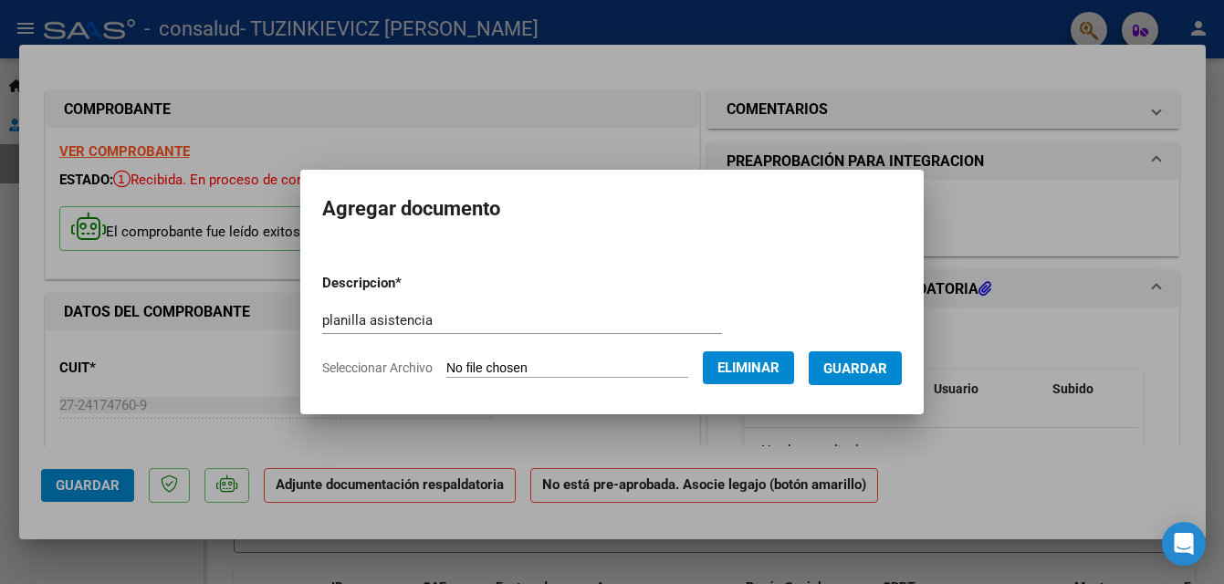
click at [855, 370] on span "Guardar" at bounding box center [855, 368] width 64 height 16
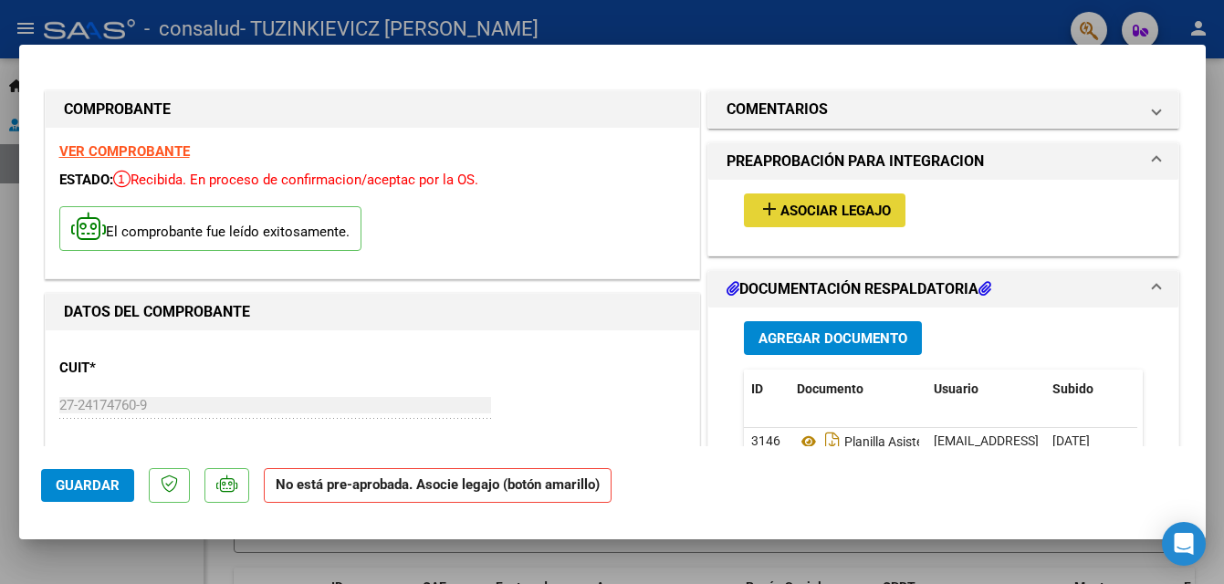
click at [850, 210] on span "Asociar Legajo" at bounding box center [835, 211] width 110 height 16
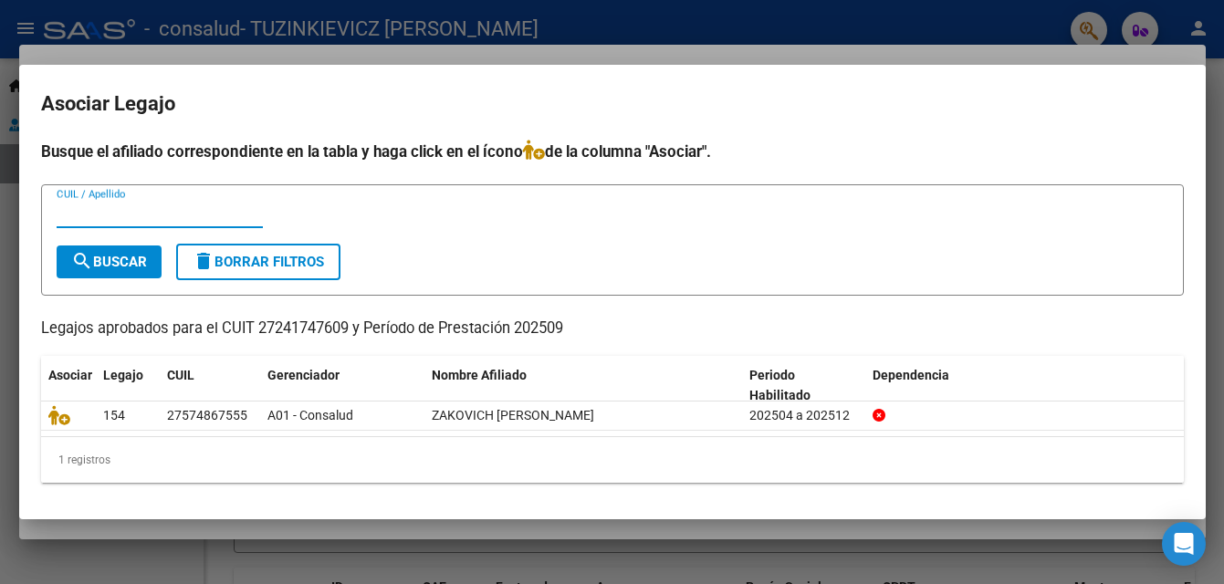
click at [743, 23] on div at bounding box center [612, 292] width 1224 height 584
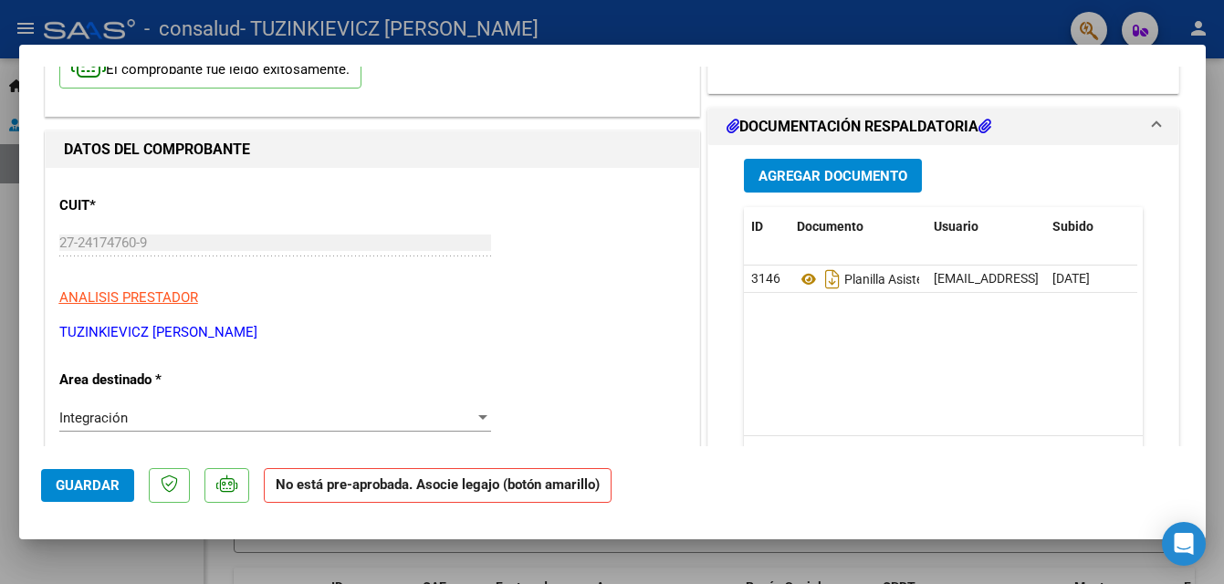
scroll to position [91, 0]
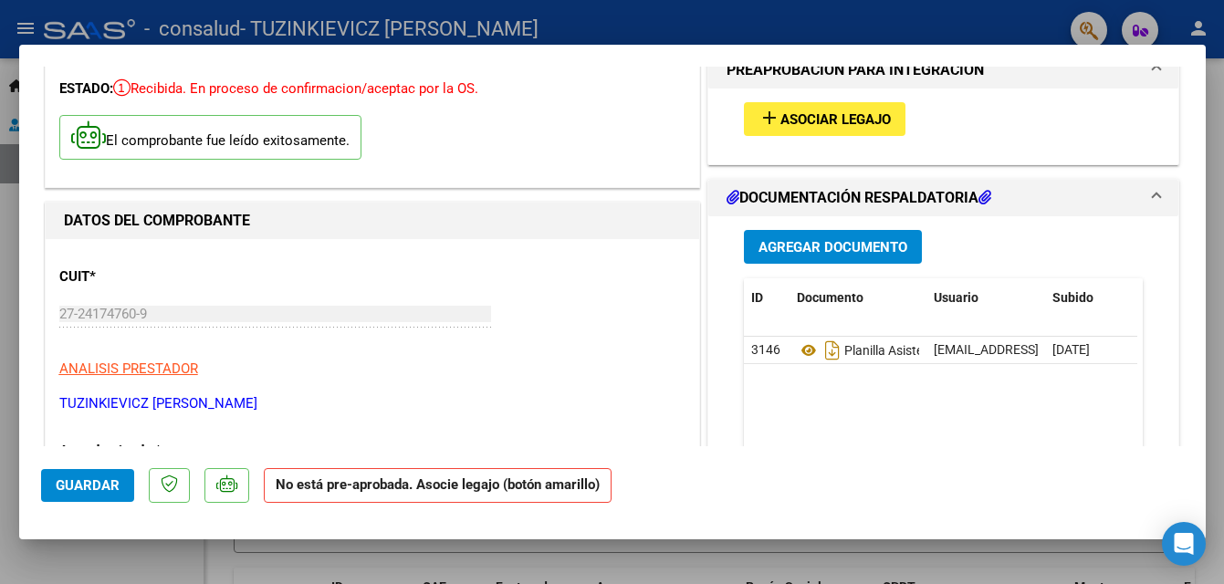
click at [854, 110] on button "add Asociar Legajo" at bounding box center [825, 119] width 162 height 34
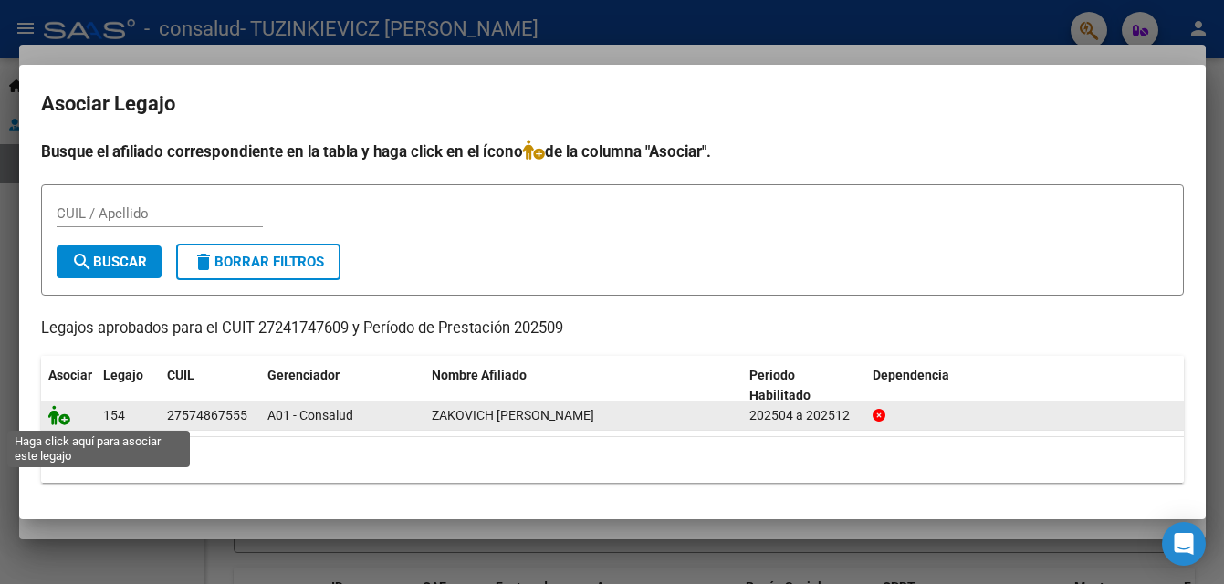
click at [59, 413] on icon at bounding box center [59, 415] width 22 height 20
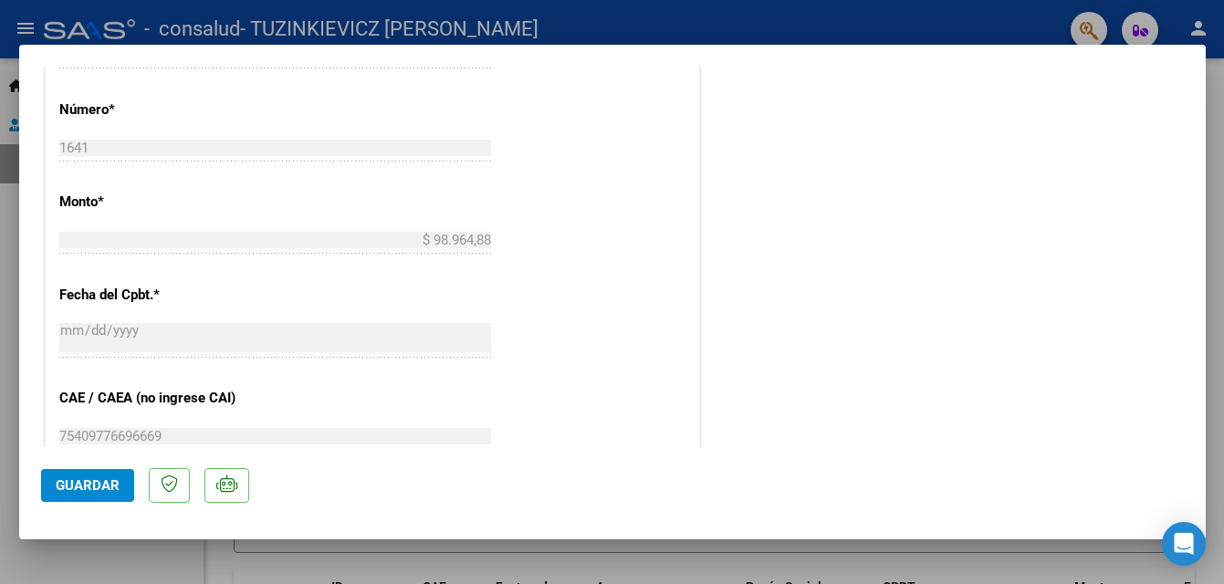
scroll to position [913, 0]
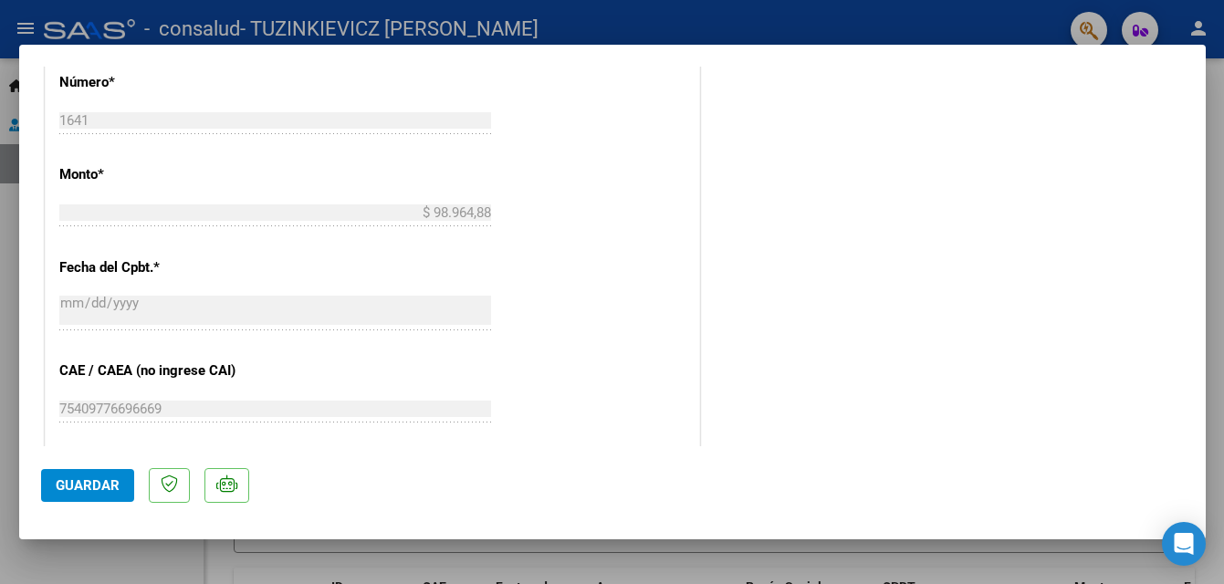
click at [93, 479] on span "Guardar" at bounding box center [88, 485] width 64 height 16
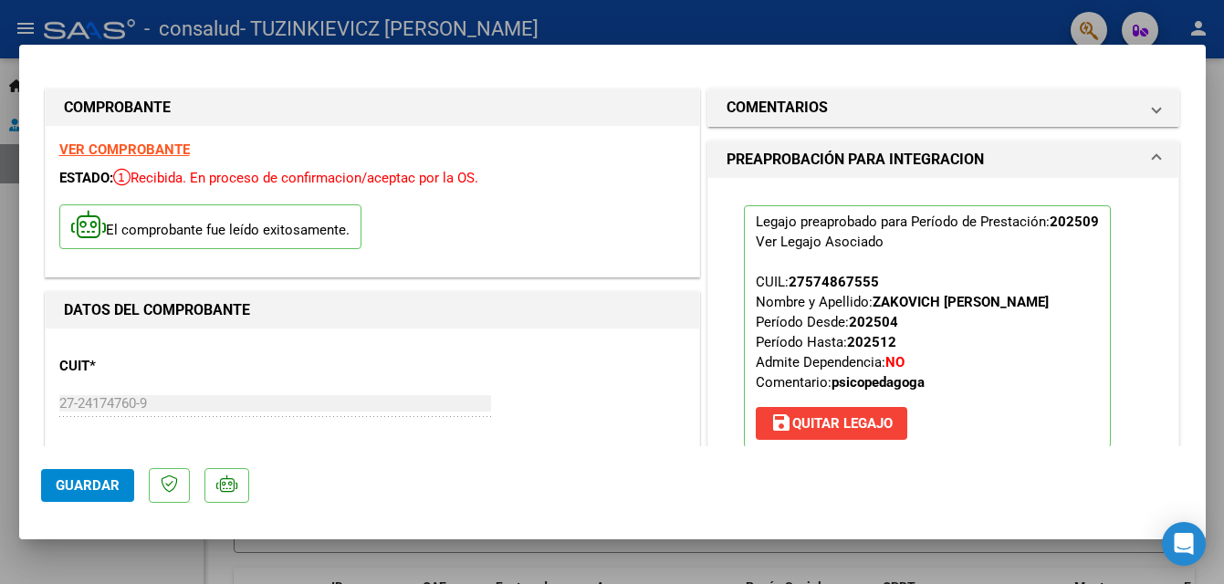
scroll to position [0, 0]
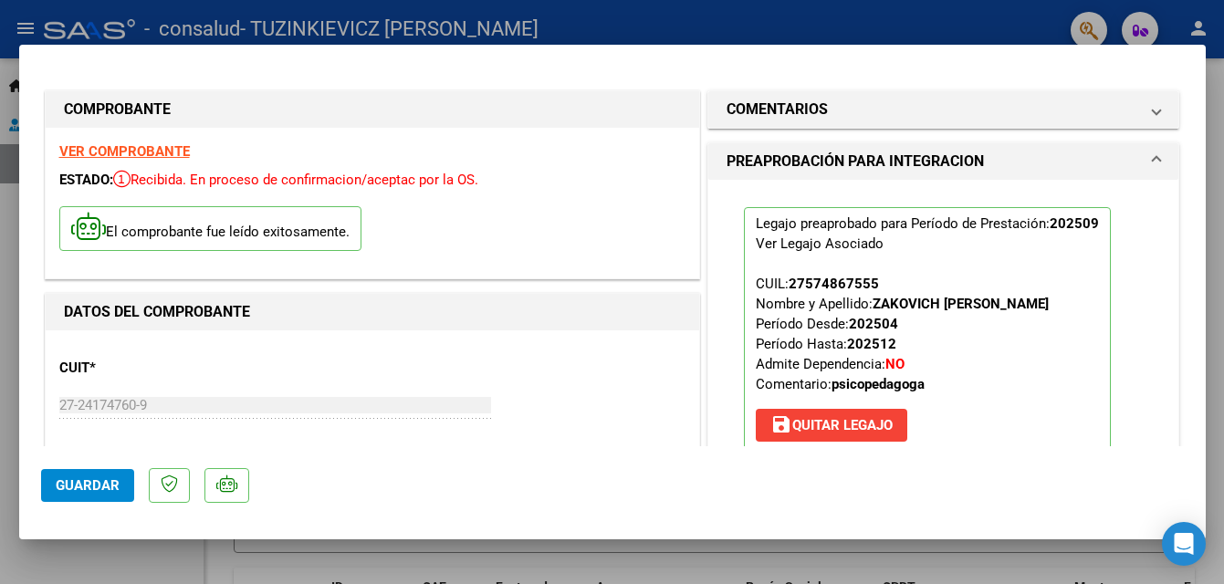
click at [635, 16] on div at bounding box center [612, 292] width 1224 height 584
type input "$ 0,00"
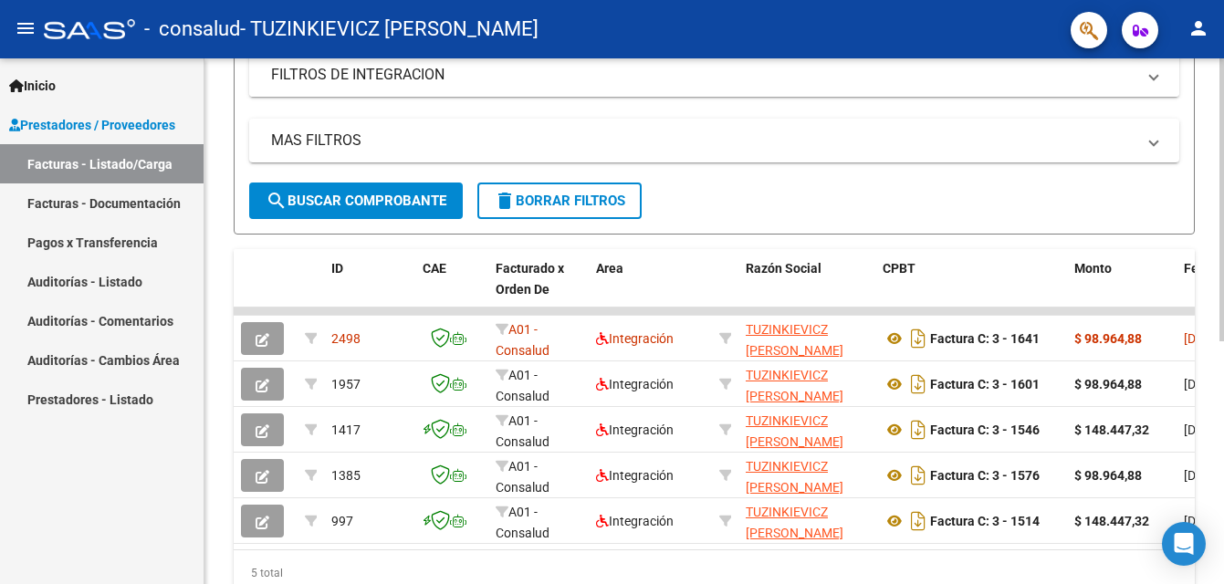
scroll to position [450, 0]
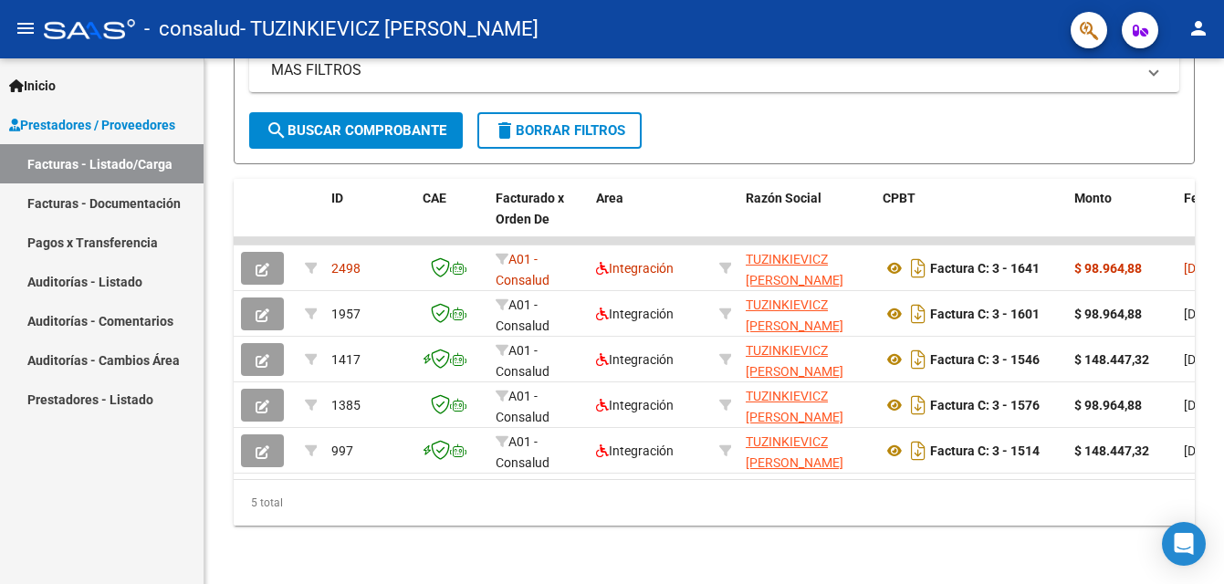
click at [124, 246] on link "Pagos x Transferencia" at bounding box center [102, 242] width 204 height 39
